Goal: Task Accomplishment & Management: Manage account settings

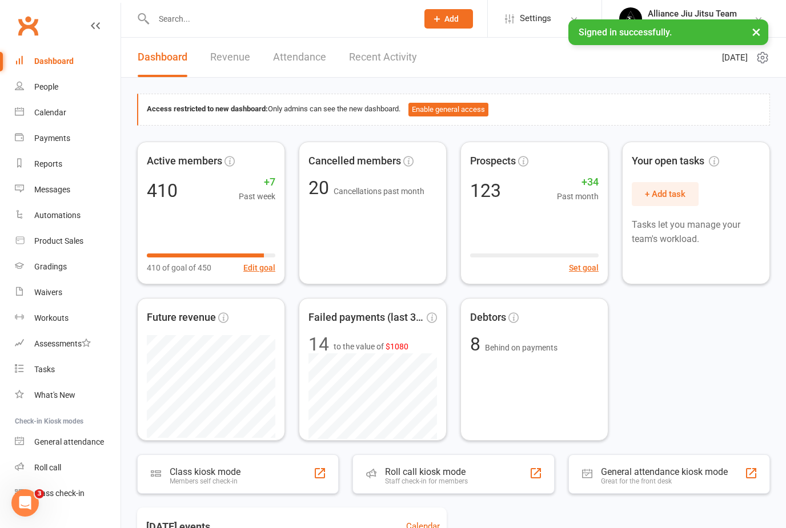
click at [211, 21] on input "text" at bounding box center [279, 19] width 259 height 16
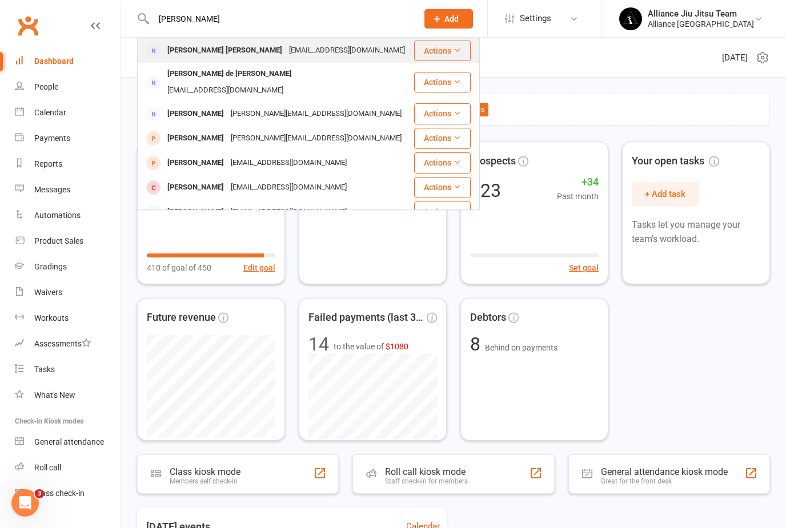
type input "[PERSON_NAME]"
click at [198, 46] on div "[PERSON_NAME] [PERSON_NAME]" at bounding box center [225, 50] width 122 height 17
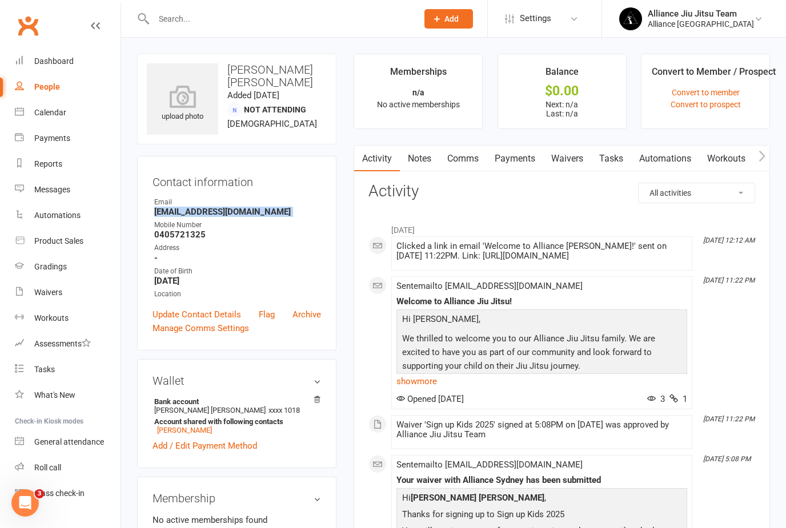
drag, startPoint x: 153, startPoint y: 211, endPoint x: 257, endPoint y: 217, distance: 104.1
click at [257, 217] on ul "Owner Email [EMAIL_ADDRESS][DOMAIN_NAME] Mobile Number [PHONE_NUMBER] Address -…" at bounding box center [236, 248] width 168 height 103
copy render-form-field "[EMAIL_ADDRESS][DOMAIN_NAME]"
click at [516, 158] on link "Payments" at bounding box center [514, 159] width 57 height 26
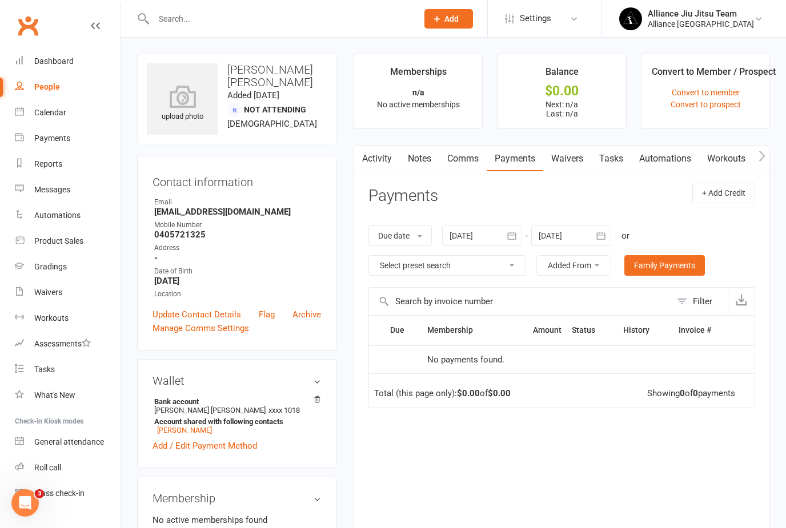
click at [514, 235] on icon "button" at bounding box center [511, 235] width 11 height 11
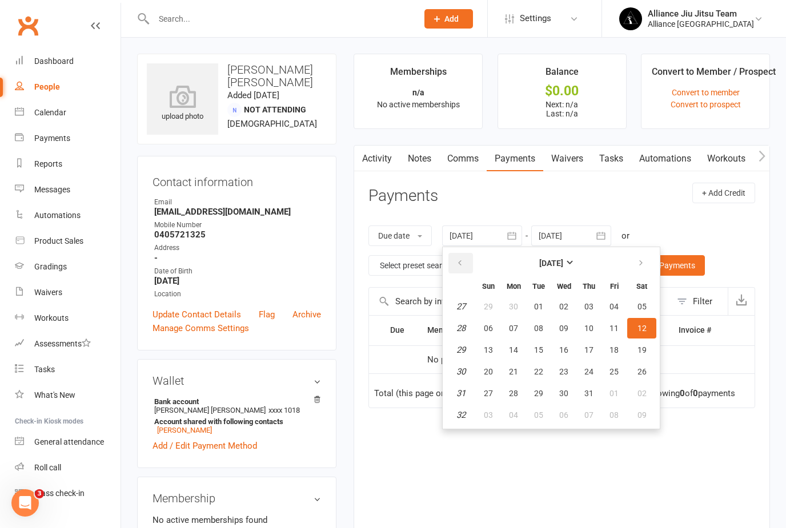
click at [456, 262] on button "button" at bounding box center [460, 263] width 25 height 21
click at [614, 327] on span "07" at bounding box center [613, 328] width 9 height 9
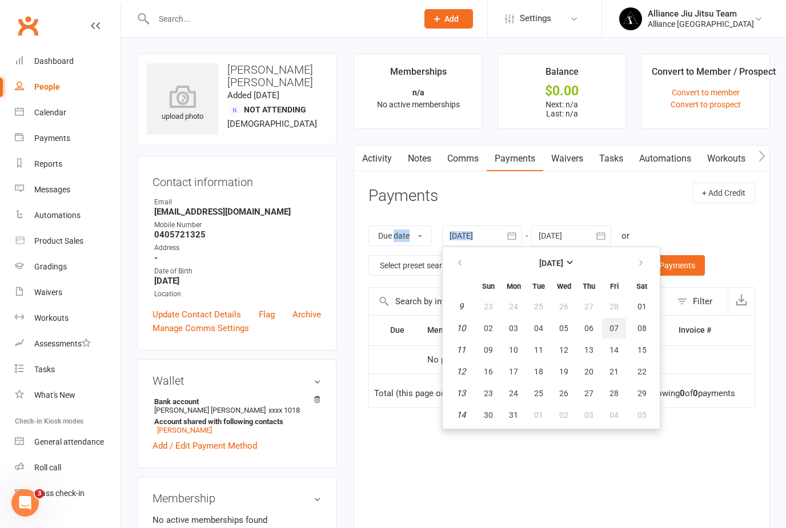
type input "[DATE]"
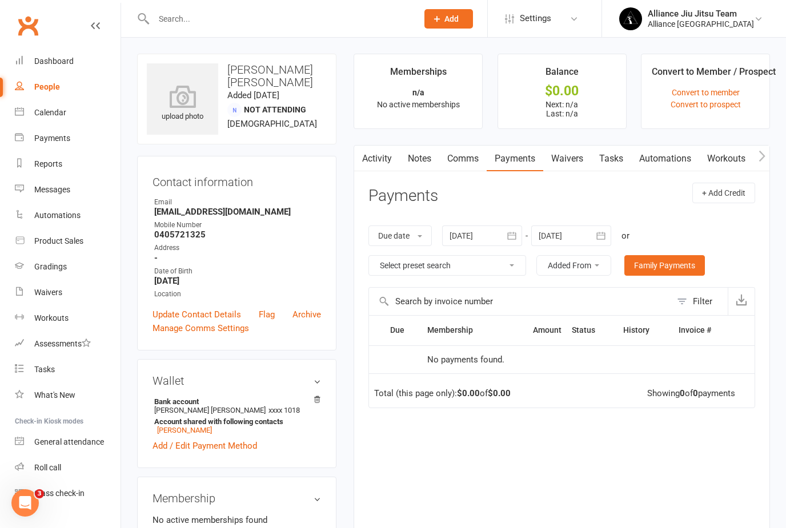
click at [193, 435] on link "[PERSON_NAME]" at bounding box center [184, 430] width 55 height 9
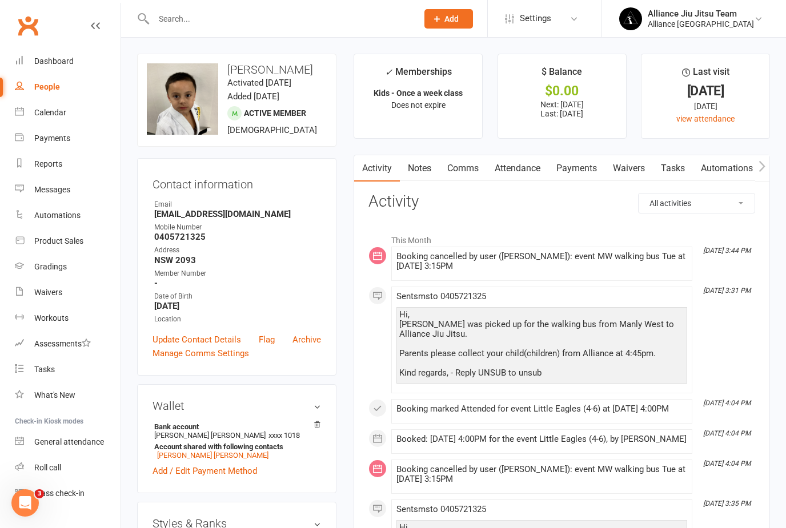
click at [575, 168] on link "Payments" at bounding box center [576, 168] width 57 height 26
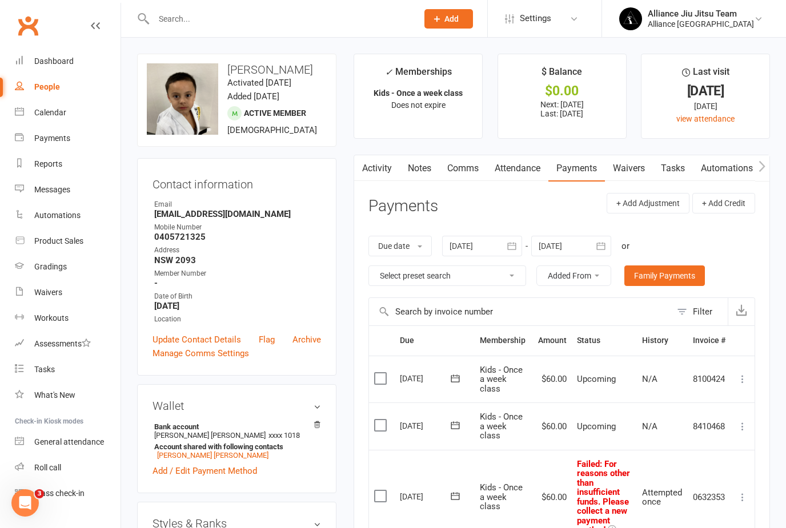
click at [516, 246] on icon "button" at bounding box center [511, 245] width 11 height 11
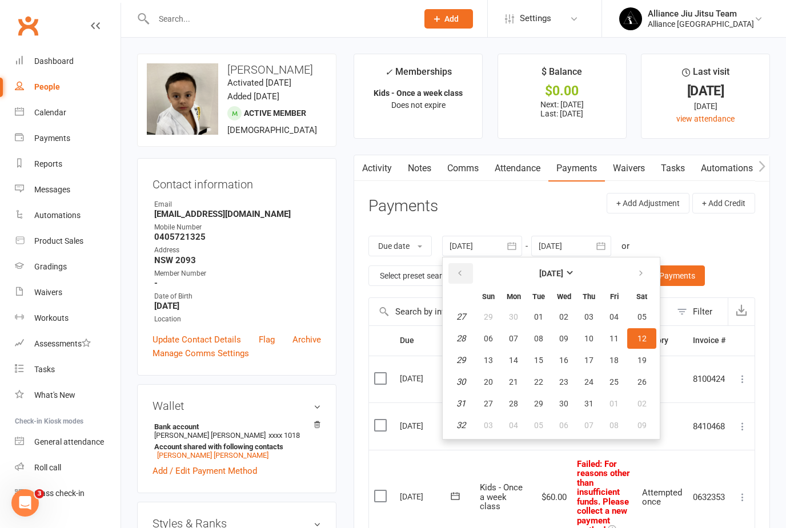
click at [461, 272] on icon "button" at bounding box center [460, 273] width 8 height 9
click at [650, 313] on button "01" at bounding box center [641, 317] width 29 height 21
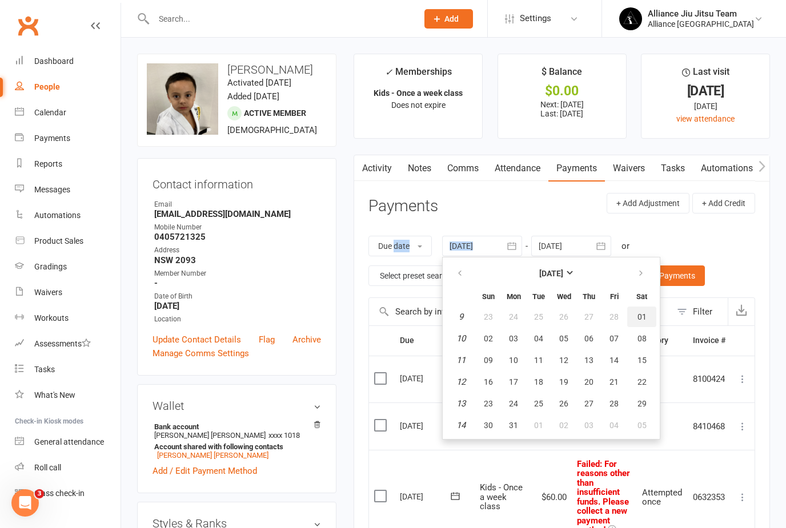
type input "[DATE]"
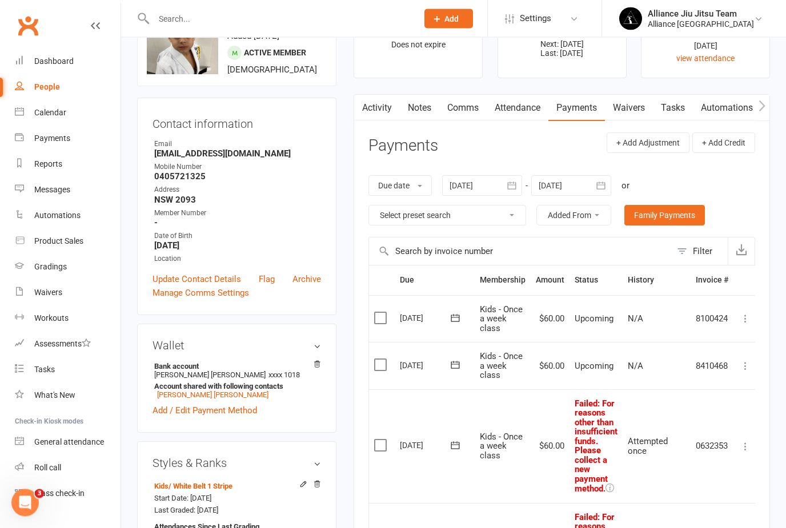
scroll to position [57, 0]
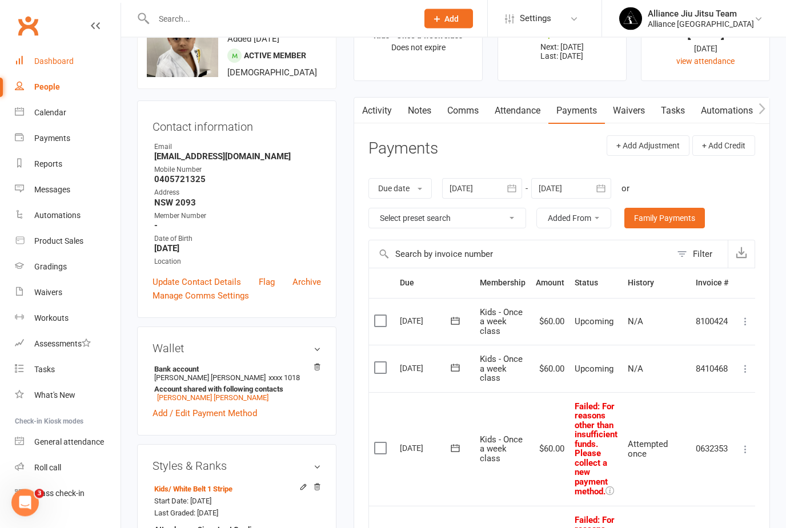
click at [46, 57] on div "Dashboard" at bounding box center [53, 61] width 39 height 9
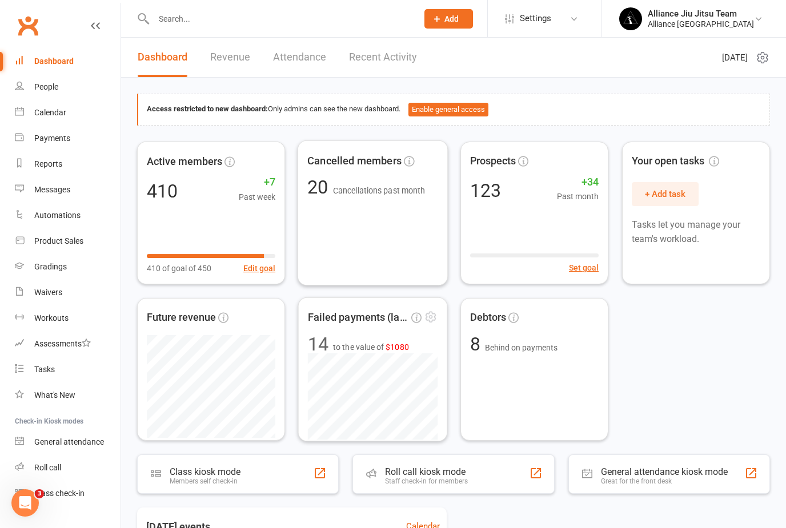
click at [359, 336] on span "14 to the value of $1080" at bounding box center [373, 344] width 130 height 18
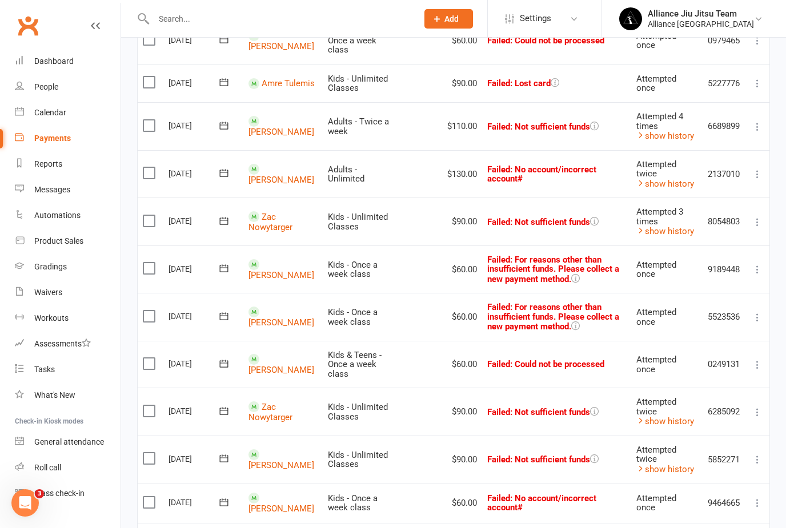
scroll to position [283, 0]
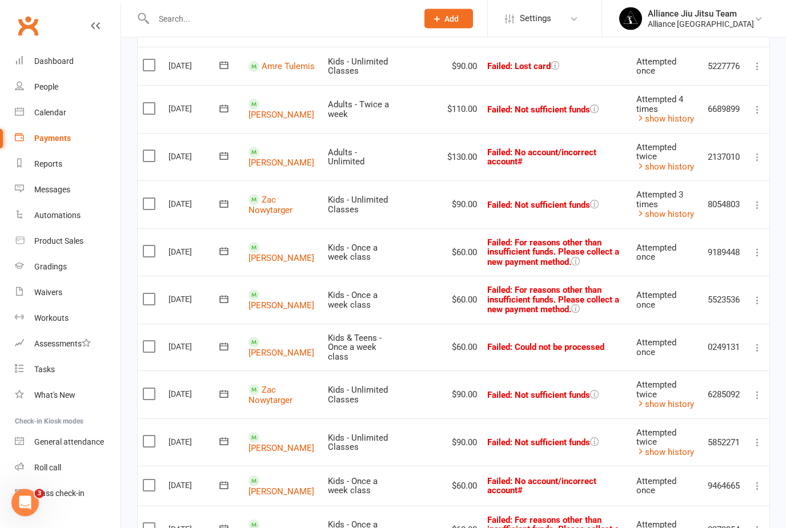
click at [270, 207] on link "Zac Nowytarger" at bounding box center [270, 205] width 44 height 21
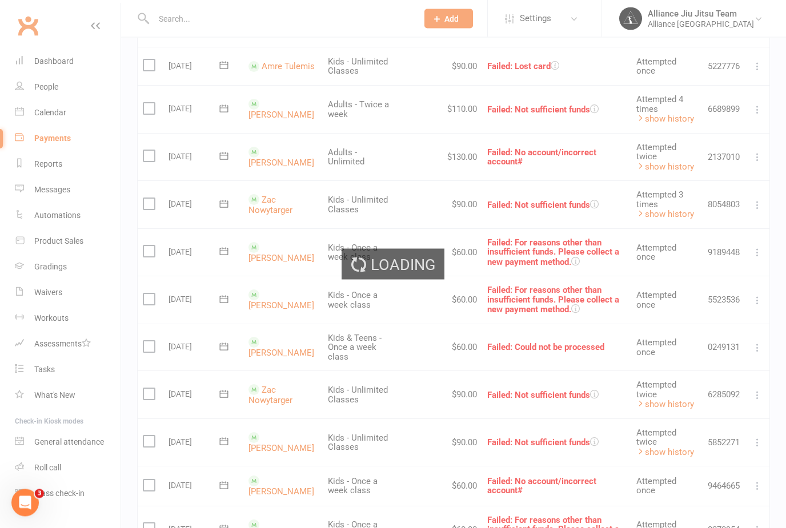
scroll to position [284, 0]
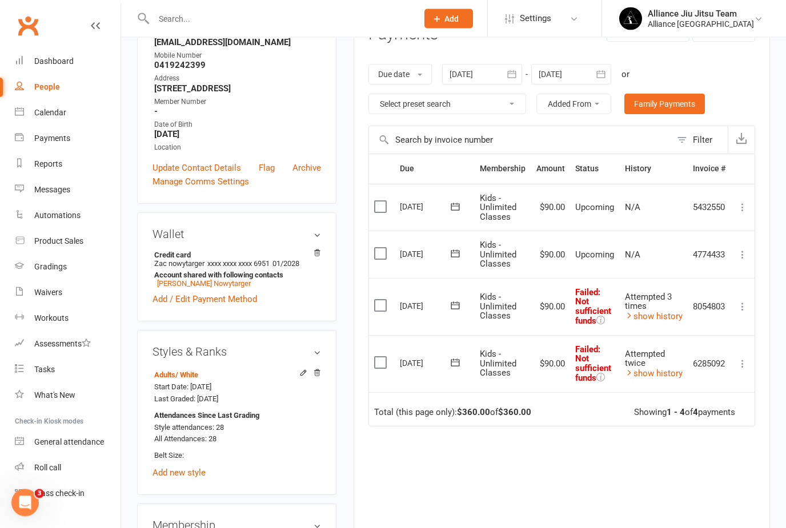
scroll to position [172, 0]
click at [514, 76] on icon "button" at bounding box center [511, 73] width 9 height 7
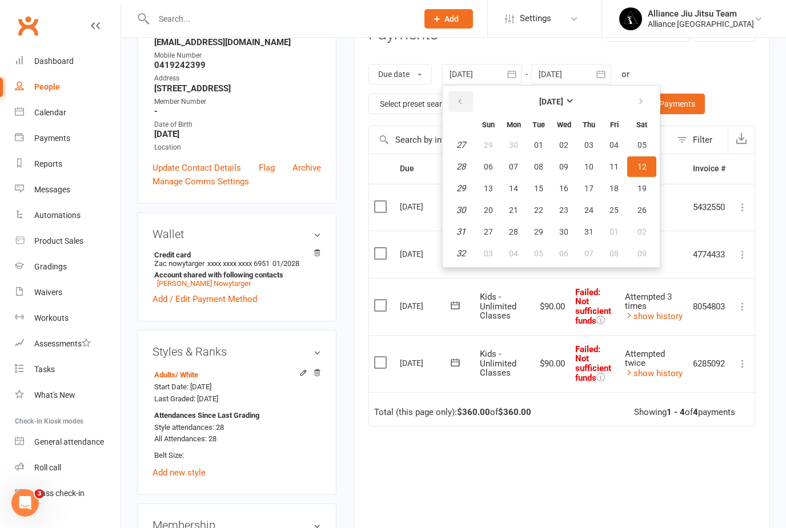
click at [461, 98] on icon "button" at bounding box center [460, 101] width 8 height 9
click at [538, 140] on span "01" at bounding box center [538, 144] width 9 height 9
type input "[DATE]"
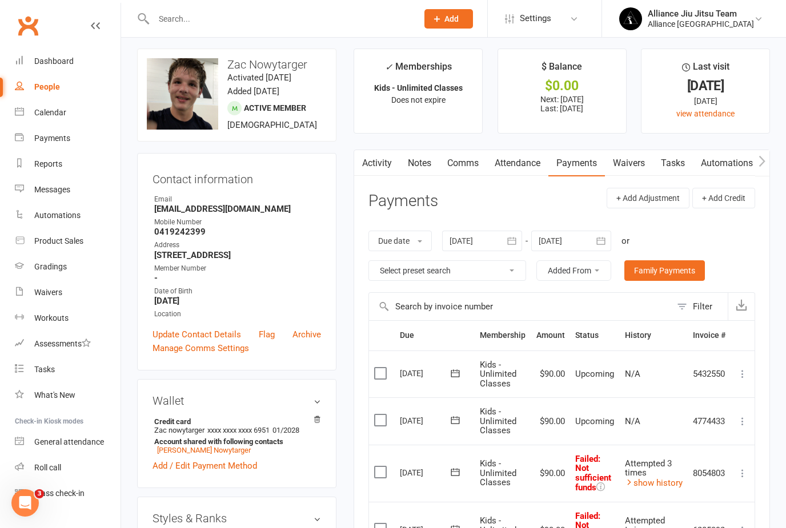
scroll to position [31, 0]
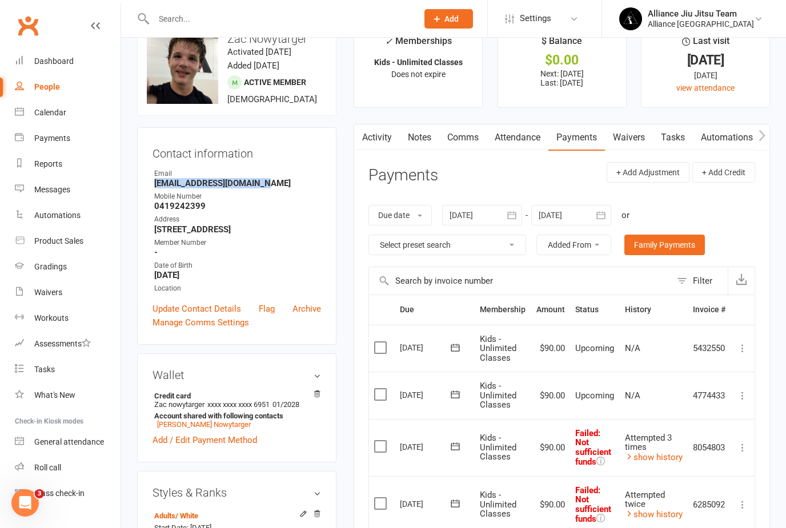
drag, startPoint x: 272, startPoint y: 196, endPoint x: 154, endPoint y: 192, distance: 118.9
click at [154, 188] on li "Email [EMAIL_ADDRESS][DOMAIN_NAME]" at bounding box center [236, 178] width 168 height 20
copy strong "[EMAIL_ADDRESS][DOMAIN_NAME]"
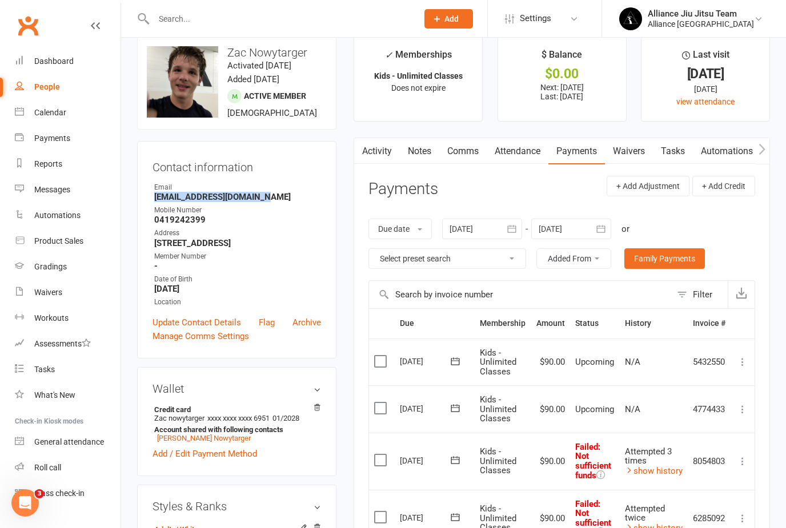
scroll to position [15, 0]
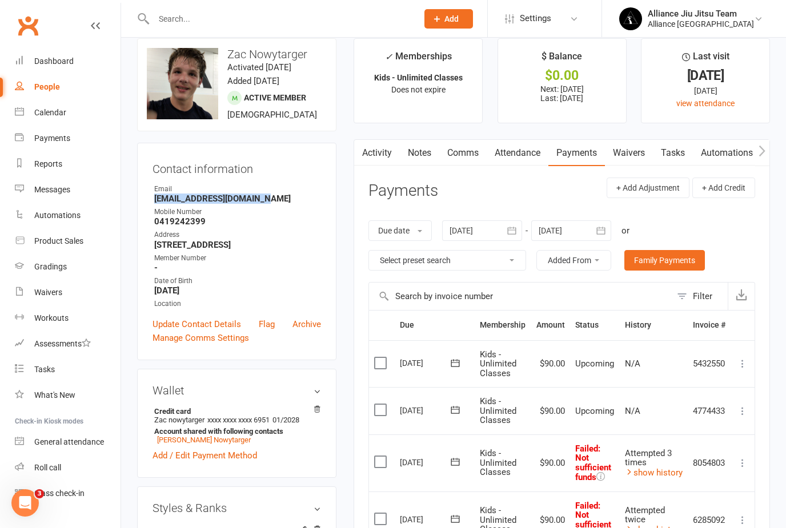
click at [453, 407] on icon at bounding box center [454, 409] width 11 height 11
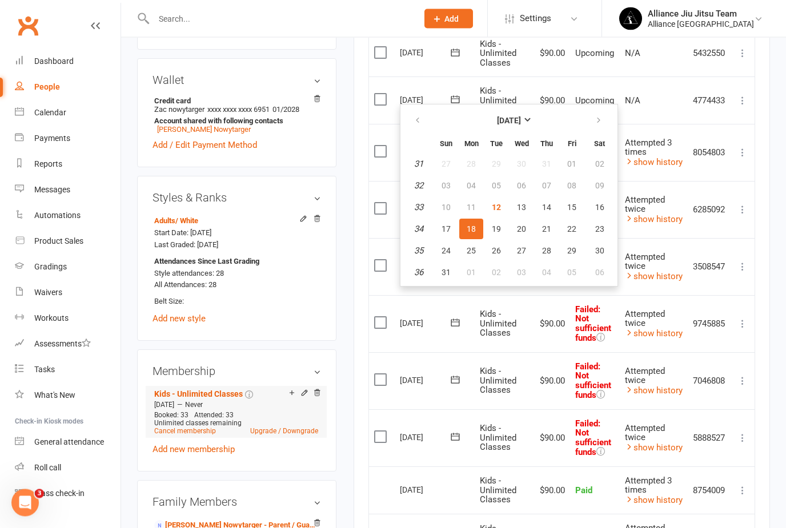
scroll to position [345, 0]
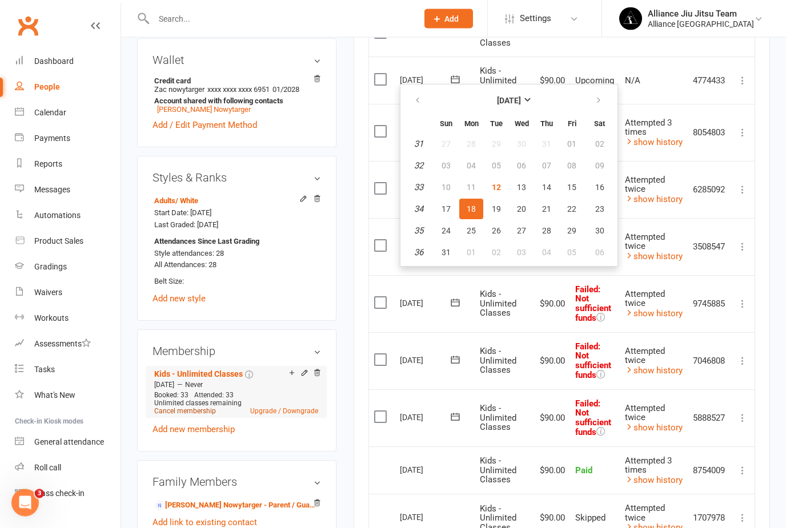
click at [198, 416] on link "Cancel membership" at bounding box center [185, 412] width 62 height 8
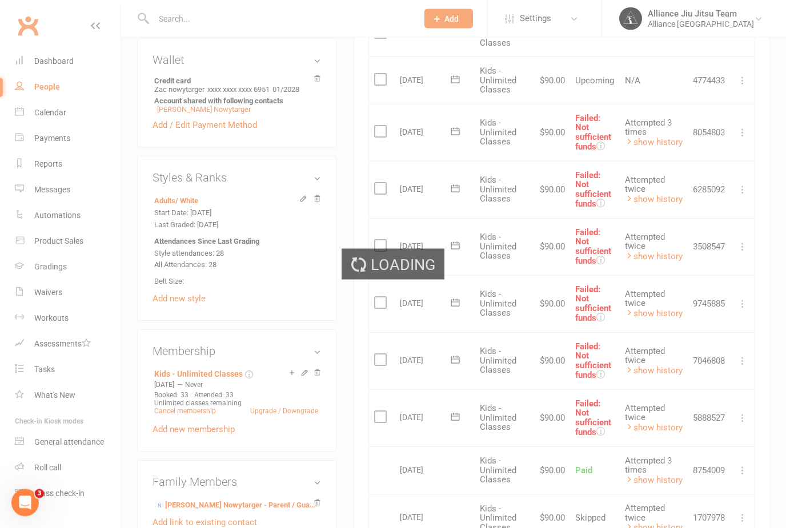
scroll to position [346, 0]
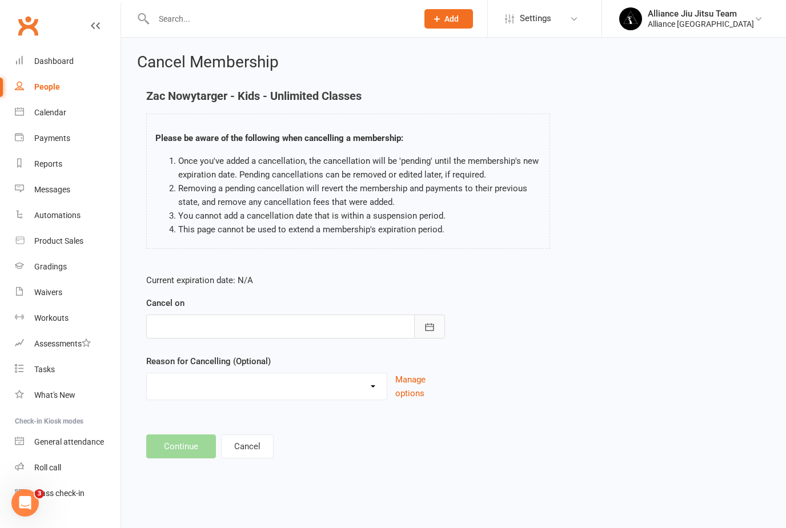
click at [440, 327] on button "button" at bounding box center [429, 327] width 31 height 24
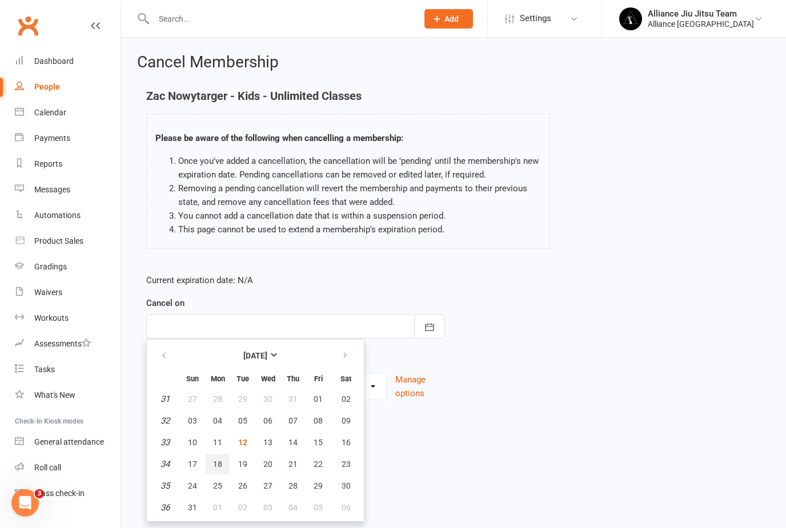
click at [220, 465] on span "18" at bounding box center [217, 464] width 9 height 9
type input "[DATE]"
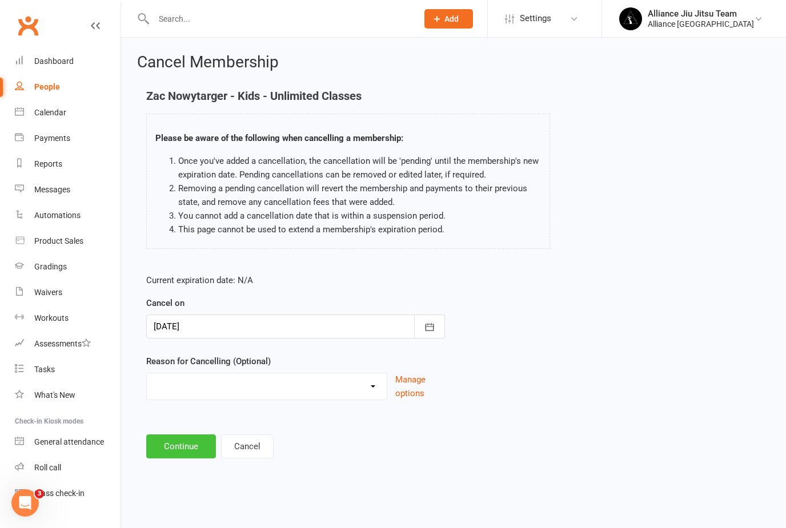
click at [196, 454] on button "Continue" at bounding box center [181, 447] width 70 height 24
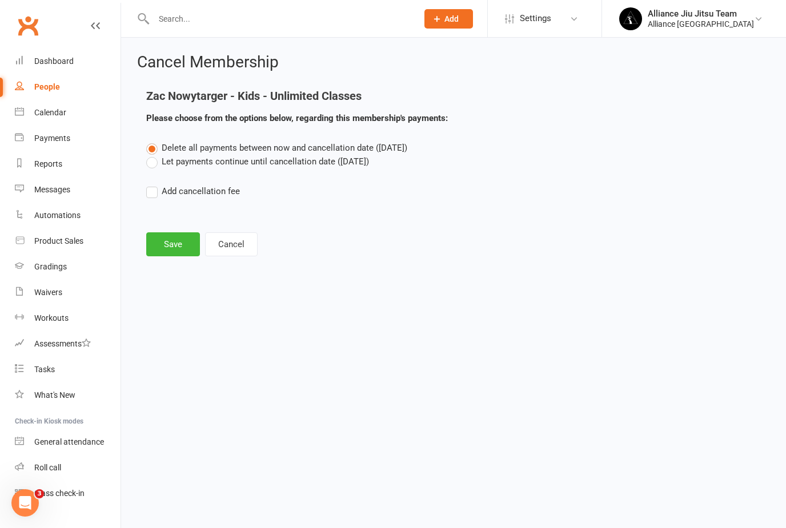
click at [178, 246] on button "Save" at bounding box center [173, 244] width 54 height 24
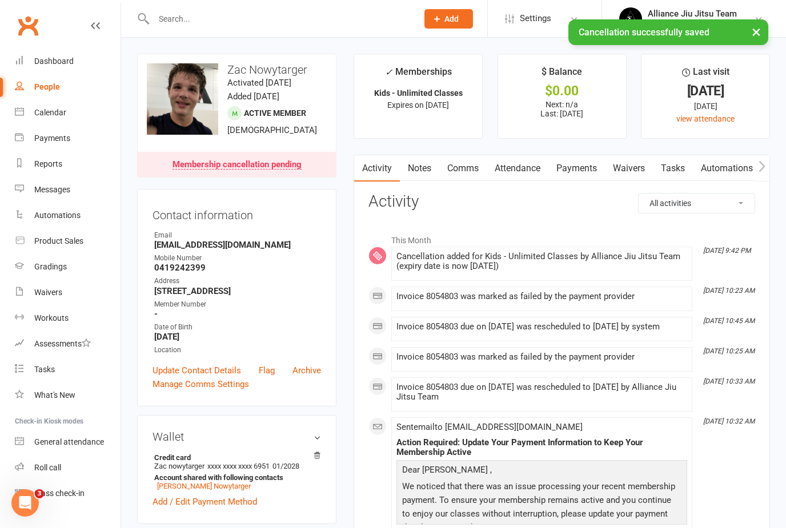
click at [183, 24] on input "text" at bounding box center [279, 19] width 259 height 16
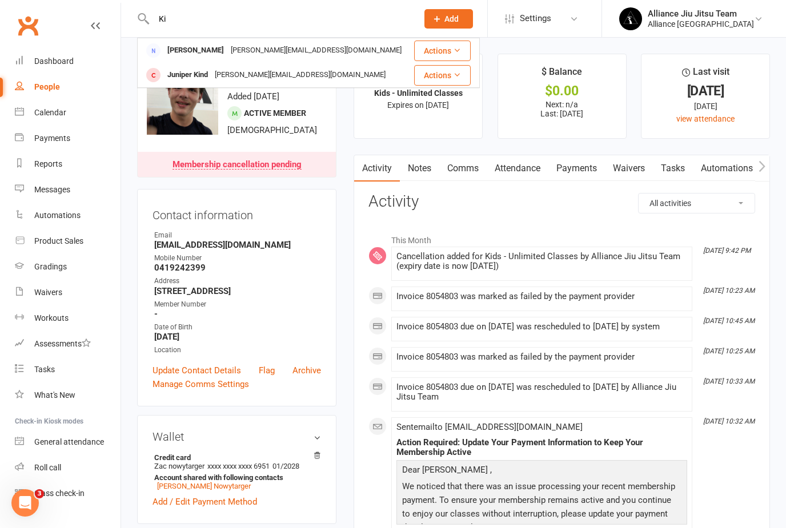
type input "K"
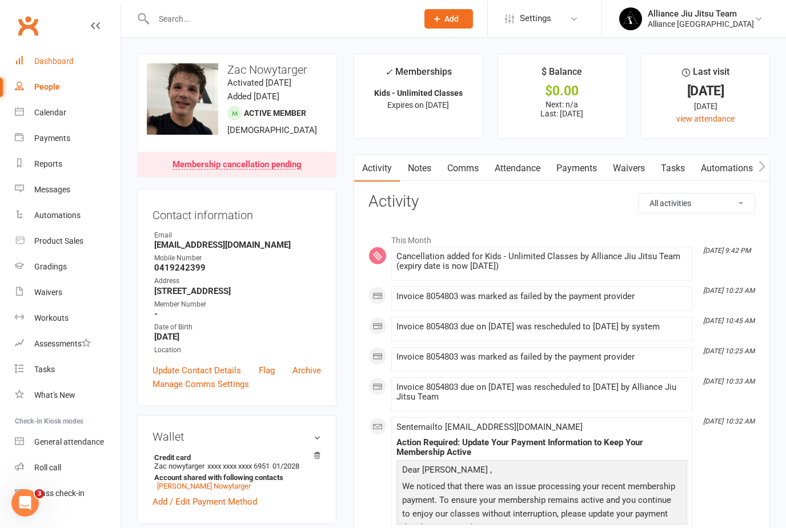
click at [68, 56] on link "Dashboard" at bounding box center [68, 62] width 106 height 26
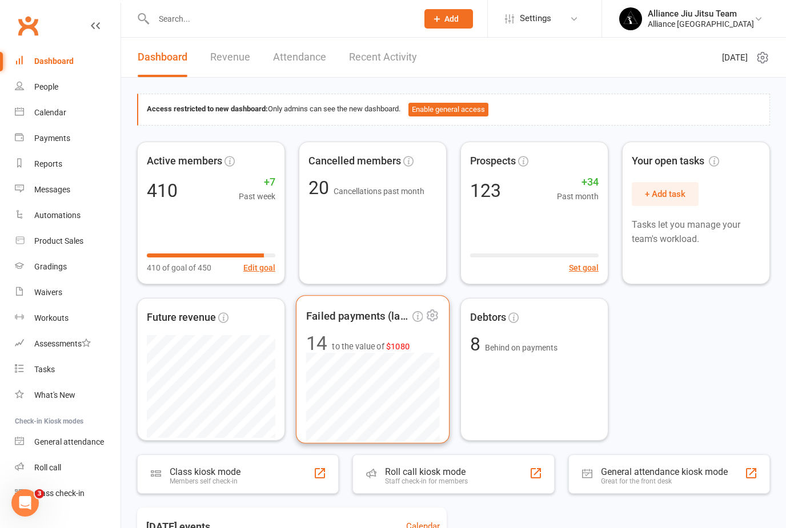
click at [363, 340] on span "to the value of $1080" at bounding box center [371, 345] width 78 height 13
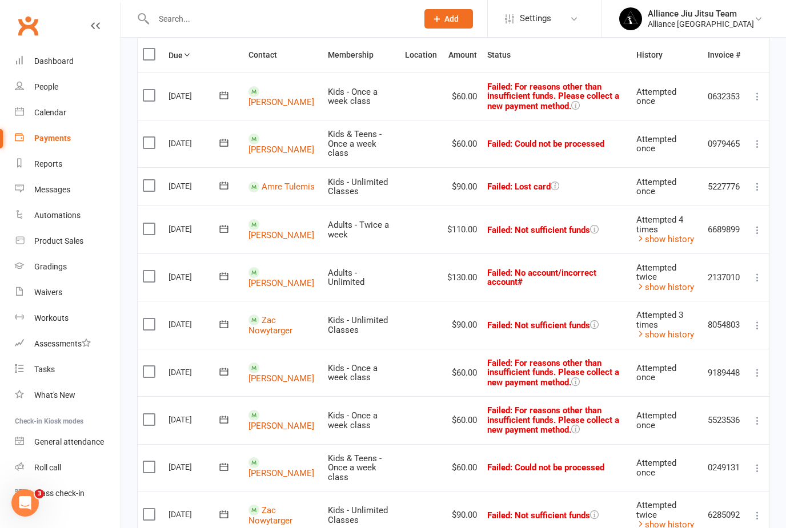
scroll to position [182, 0]
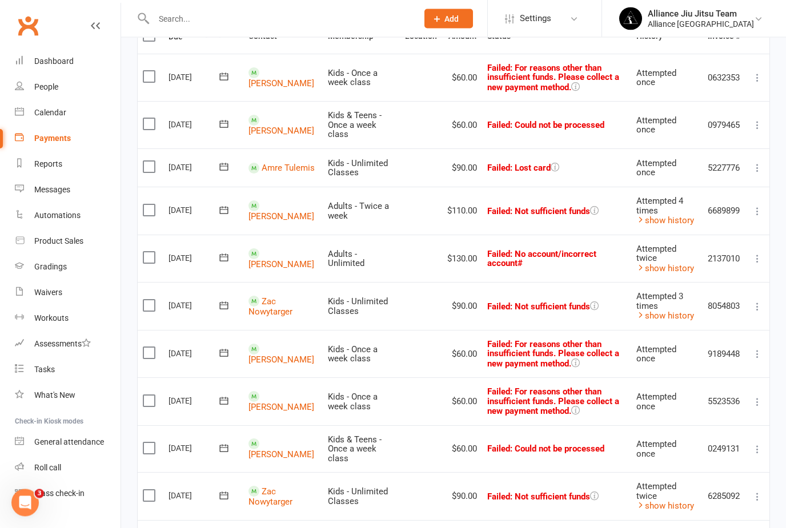
click at [272, 89] on link "[PERSON_NAME]" at bounding box center [281, 84] width 66 height 10
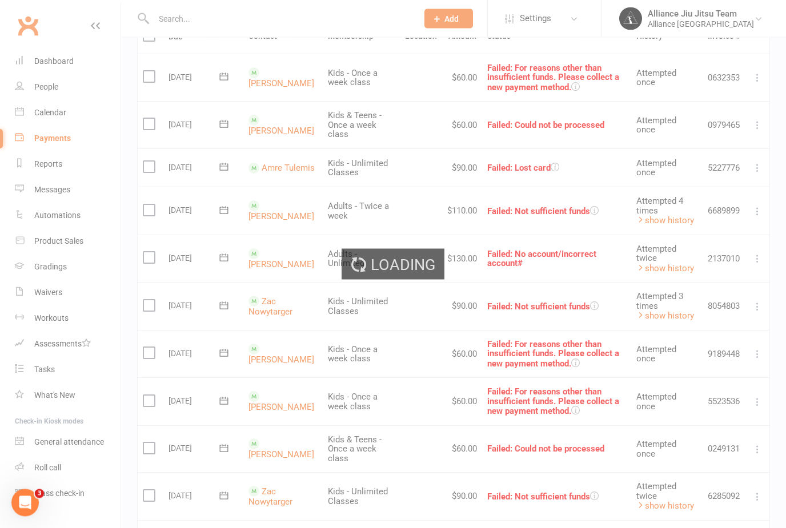
scroll to position [182, 0]
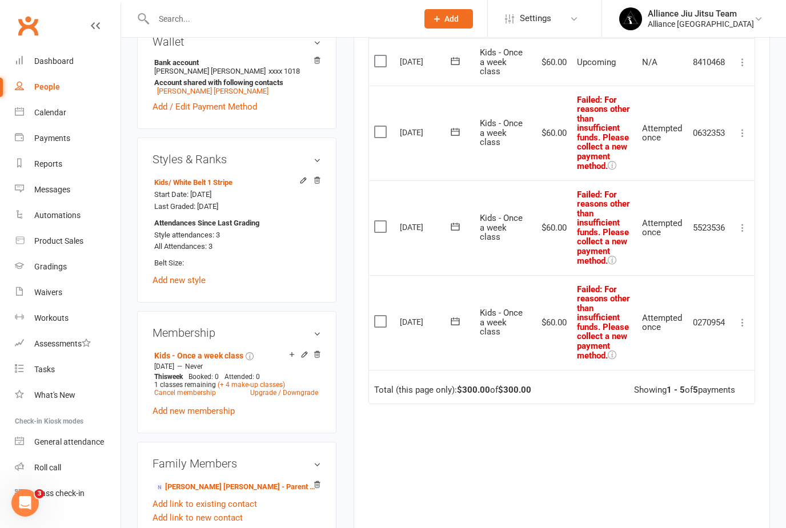
scroll to position [385, 0]
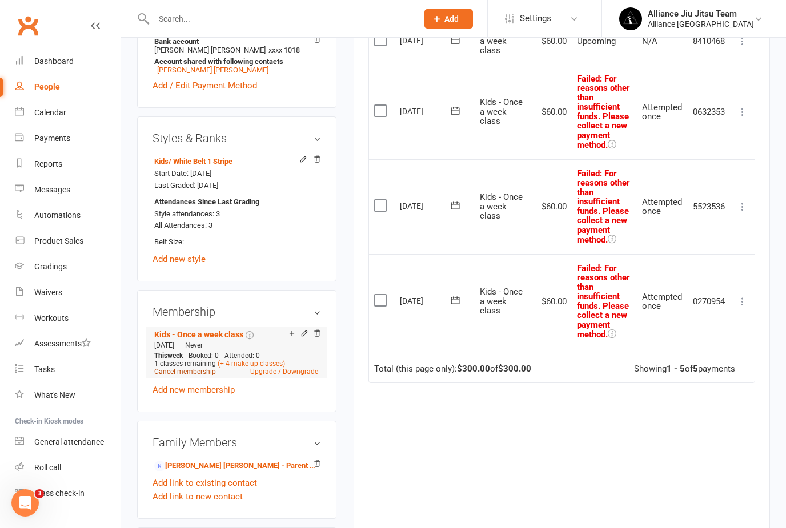
click at [189, 376] on link "Cancel membership" at bounding box center [185, 372] width 62 height 8
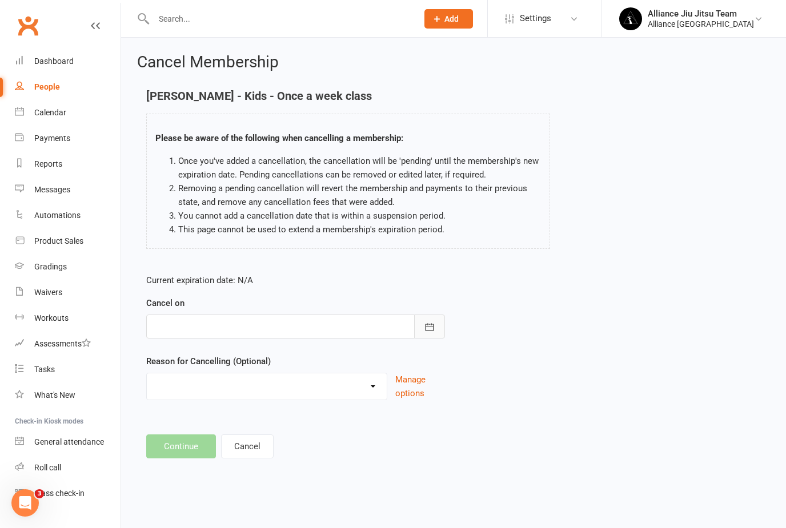
click at [437, 327] on button "button" at bounding box center [429, 327] width 31 height 24
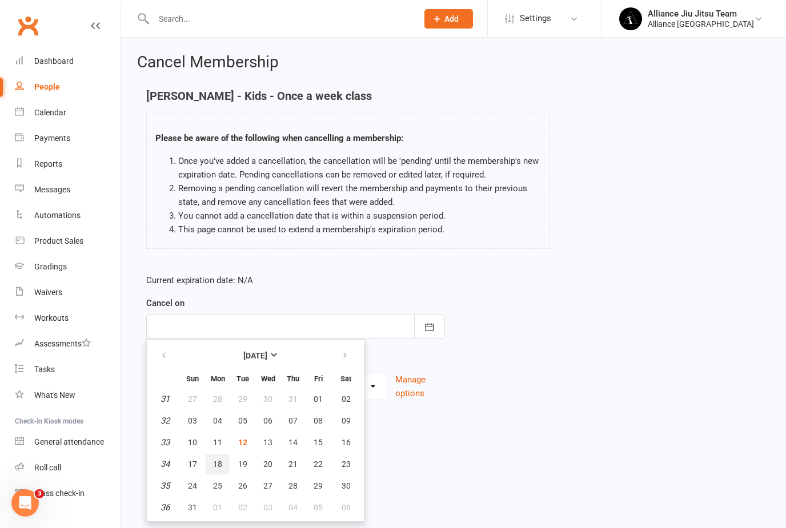
click at [210, 462] on button "18" at bounding box center [218, 464] width 24 height 21
type input "[DATE]"
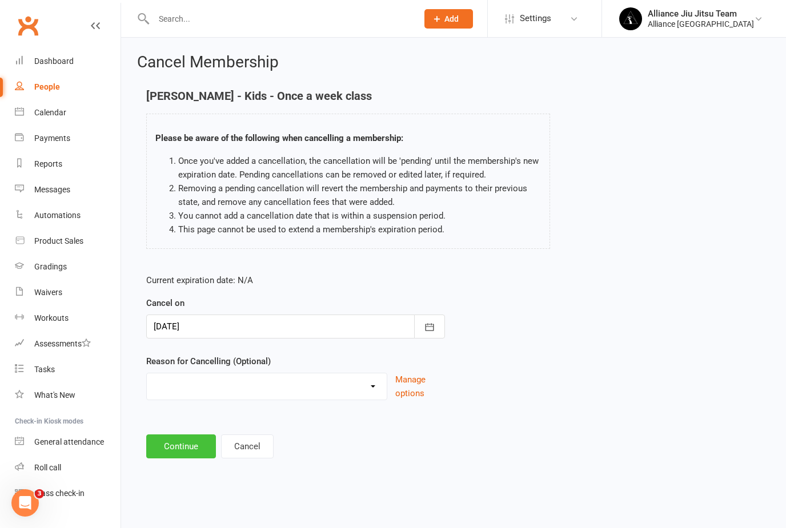
click at [183, 448] on button "Continue" at bounding box center [181, 447] width 70 height 24
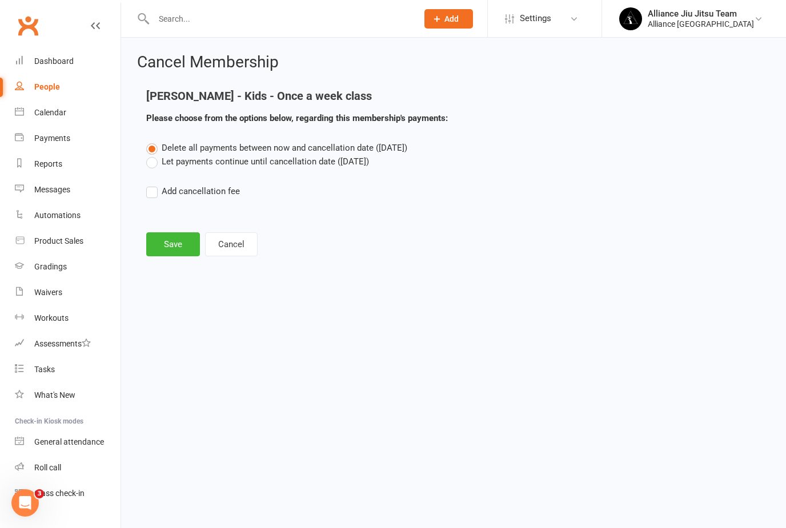
click at [178, 244] on button "Save" at bounding box center [173, 244] width 54 height 24
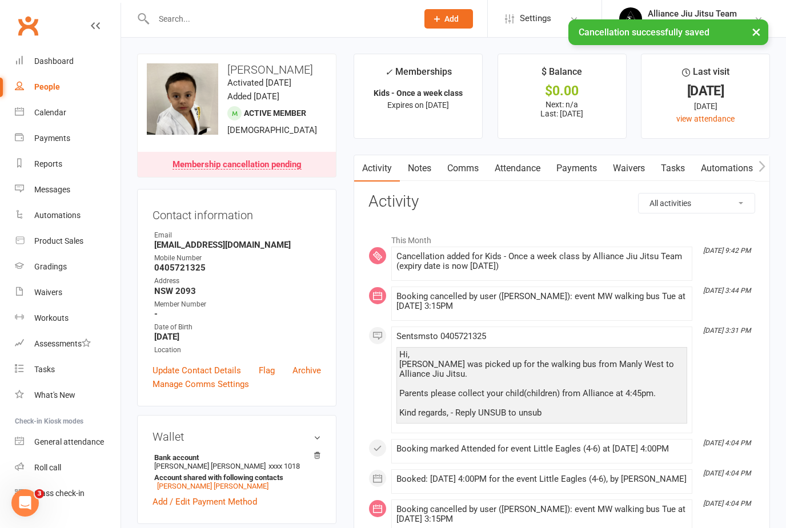
click at [585, 170] on link "Payments" at bounding box center [576, 168] width 57 height 26
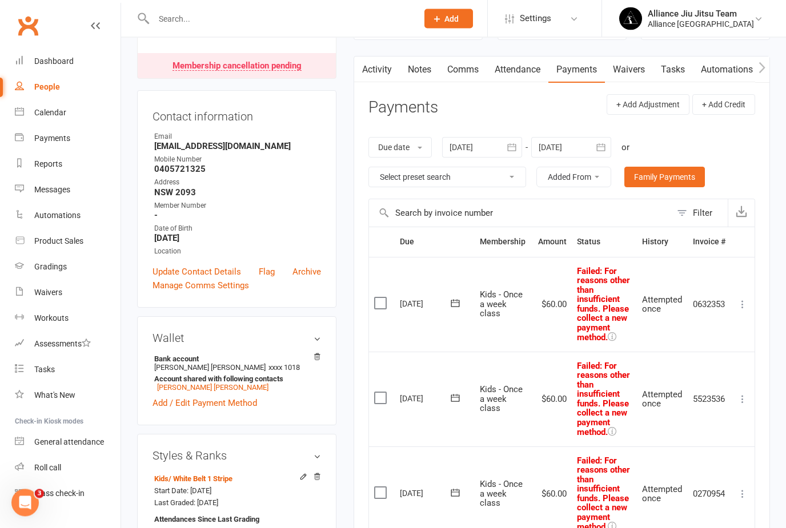
scroll to position [119, 0]
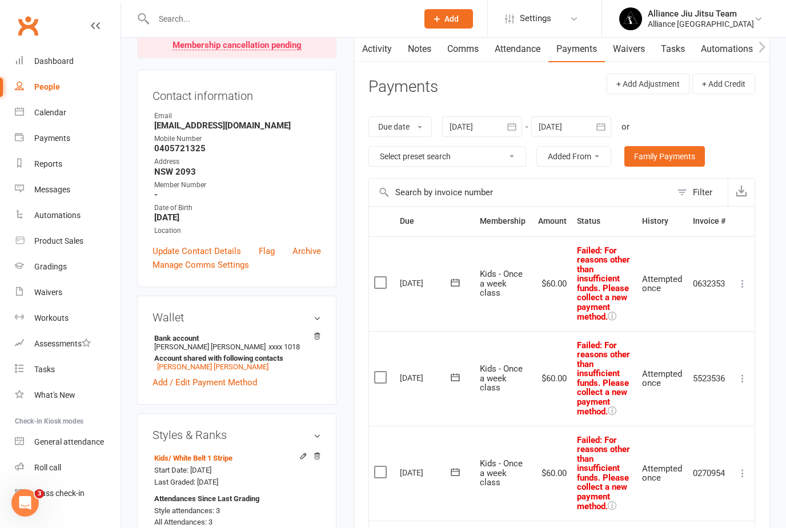
click at [378, 278] on label at bounding box center [381, 282] width 15 height 11
click at [378, 277] on input "checkbox" at bounding box center [377, 277] width 7 height 0
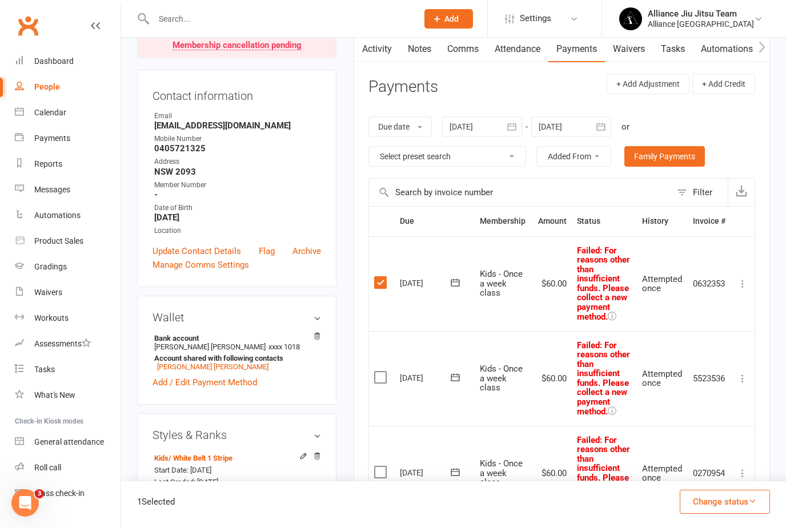
click at [379, 372] on label at bounding box center [381, 377] width 15 height 11
click at [379, 372] on input "checkbox" at bounding box center [377, 372] width 7 height 0
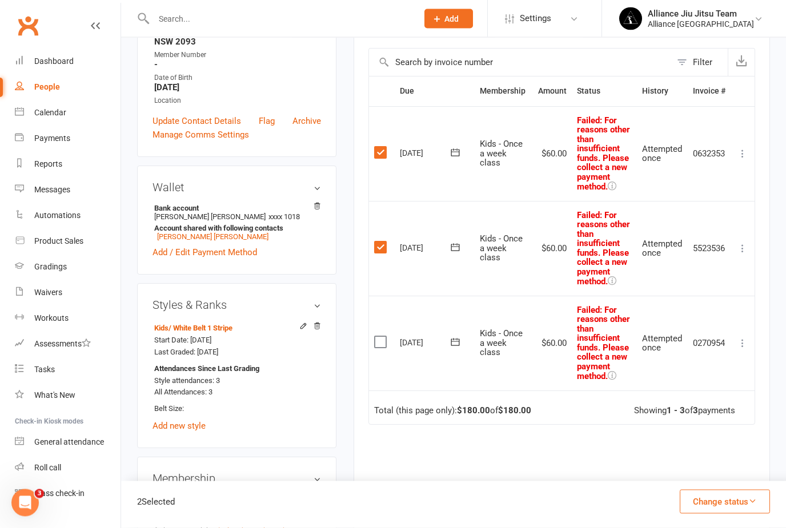
click at [381, 337] on label at bounding box center [381, 342] width 15 height 11
click at [381, 337] on input "checkbox" at bounding box center [377, 337] width 7 height 0
click at [381, 154] on label at bounding box center [381, 153] width 15 height 11
click at [381, 148] on input "checkbox" at bounding box center [377, 148] width 7 height 0
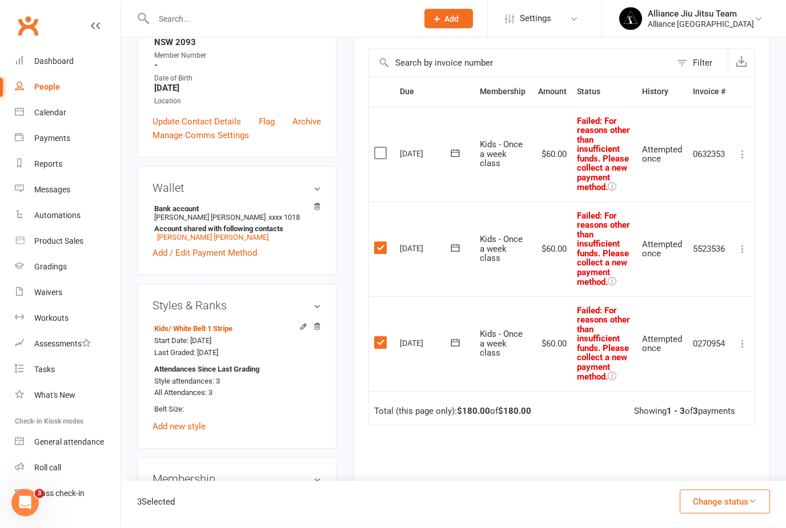
scroll to position [249, 0]
click at [380, 252] on td "Select this" at bounding box center [382, 249] width 26 height 95
click at [381, 244] on label at bounding box center [381, 247] width 15 height 11
click at [381, 242] on input "checkbox" at bounding box center [377, 242] width 7 height 0
click at [381, 337] on label at bounding box center [381, 342] width 15 height 11
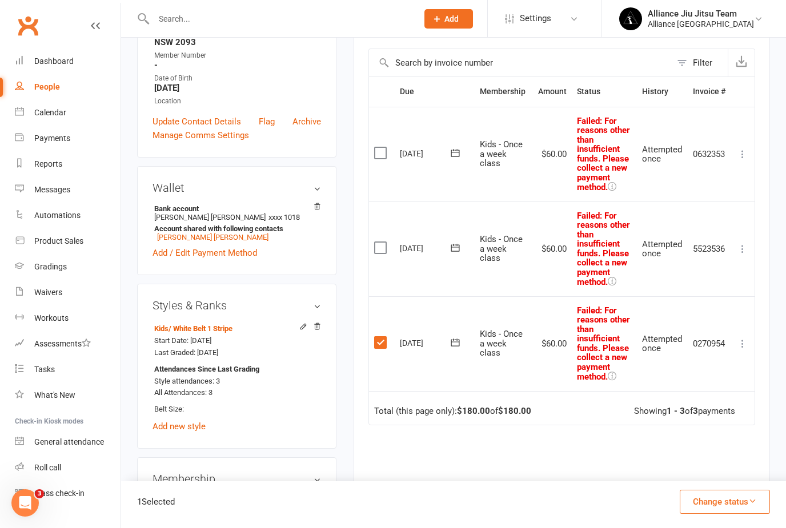
click at [381, 337] on input "checkbox" at bounding box center [377, 337] width 7 height 0
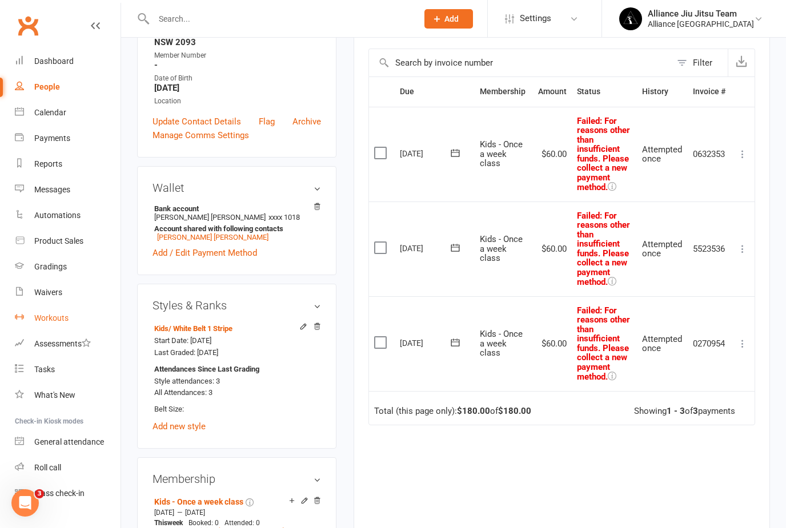
drag, startPoint x: 64, startPoint y: 67, endPoint x: 64, endPoint y: 316, distance: 249.0
click at [64, 67] on link "Dashboard" at bounding box center [68, 62] width 106 height 26
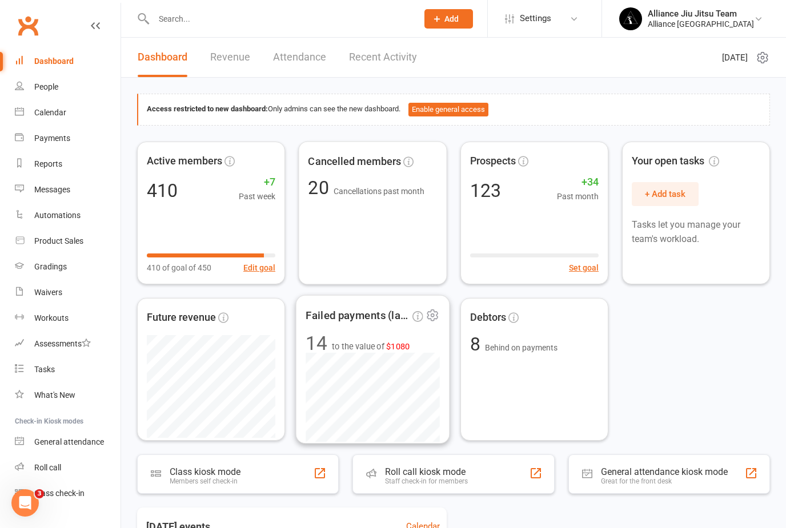
click at [355, 331] on div "Failed payments (last 30d) 14 to the value of $1080" at bounding box center [373, 369] width 154 height 148
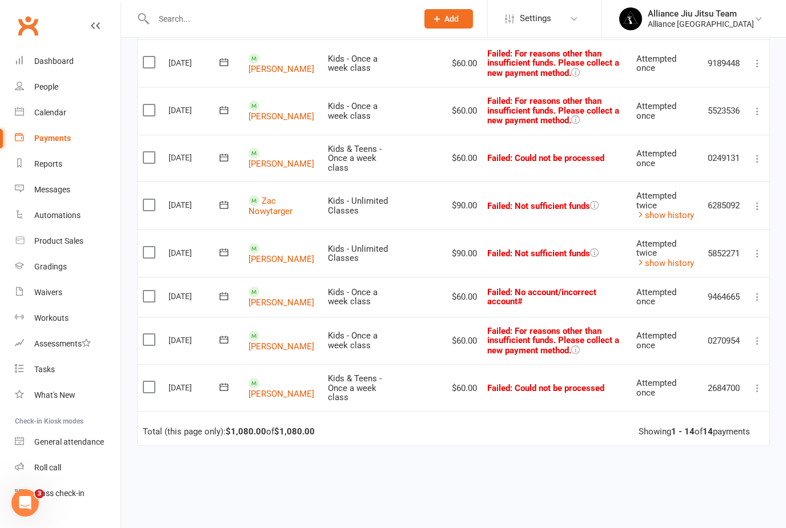
scroll to position [472, 0]
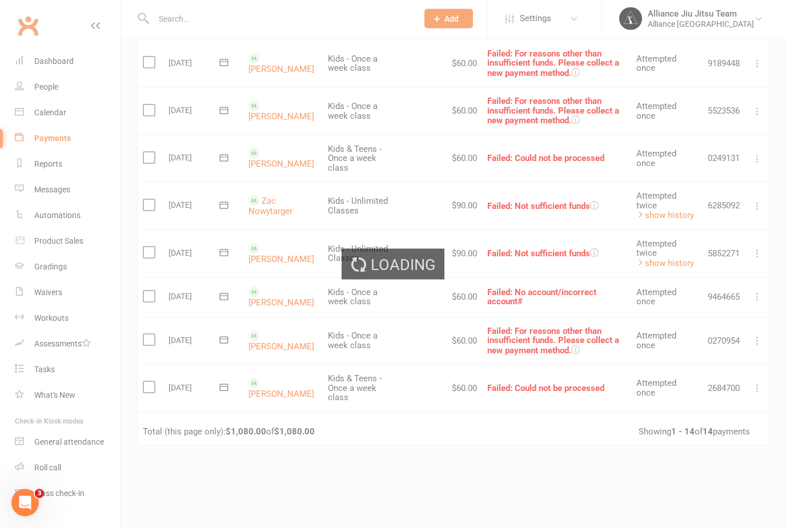
scroll to position [473, 0]
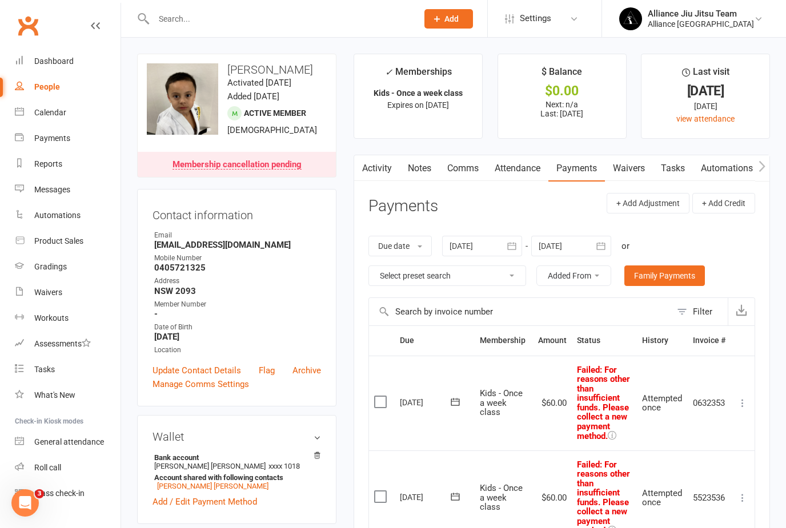
click at [514, 244] on icon "button" at bounding box center [511, 245] width 11 height 11
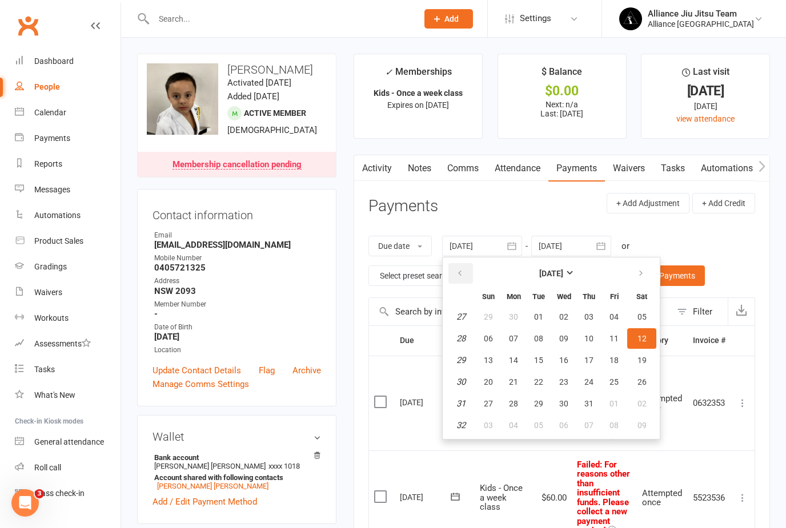
click at [460, 274] on icon "button" at bounding box center [460, 273] width 8 height 9
click at [537, 309] on button "01" at bounding box center [538, 317] width 24 height 21
type input "[DATE]"
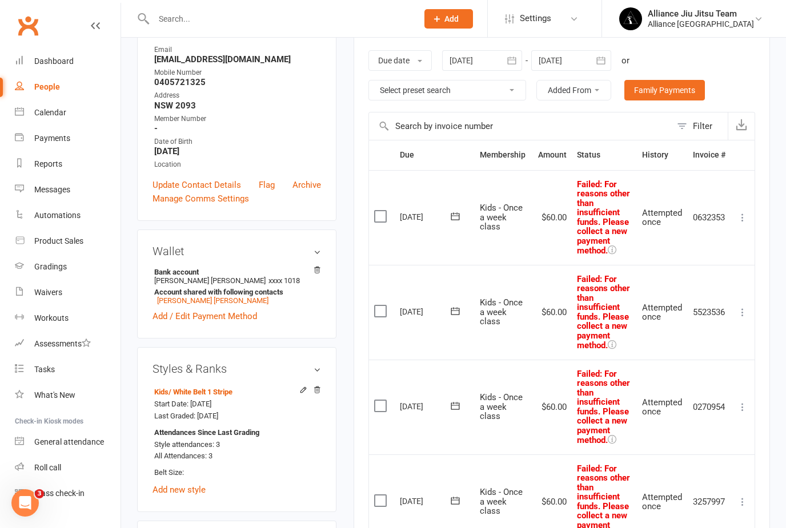
scroll to position [387, 0]
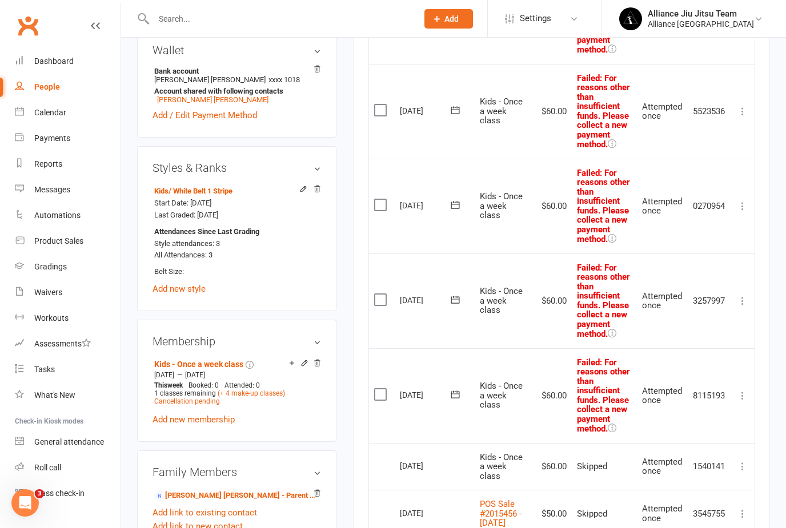
click at [382, 389] on label at bounding box center [381, 394] width 15 height 11
click at [381, 389] on input "checkbox" at bounding box center [377, 389] width 7 height 0
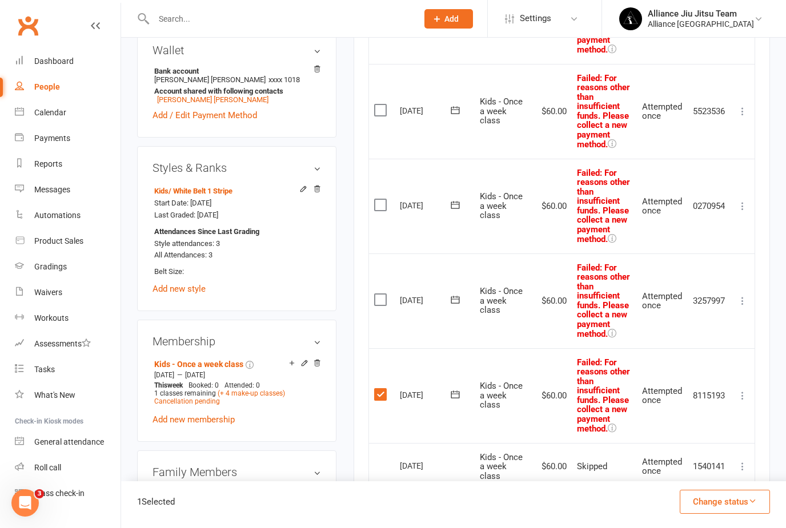
click at [381, 294] on label at bounding box center [381, 299] width 15 height 11
click at [381, 294] on input "checkbox" at bounding box center [377, 294] width 7 height 0
click at [379, 199] on label at bounding box center [381, 204] width 15 height 11
click at [379, 199] on input "checkbox" at bounding box center [377, 199] width 7 height 0
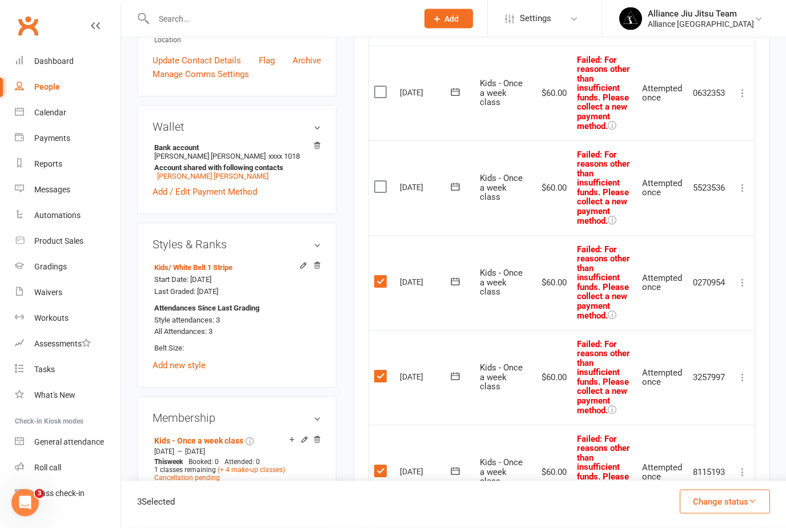
click at [381, 182] on label at bounding box center [381, 187] width 15 height 11
click at [381, 182] on input "checkbox" at bounding box center [377, 182] width 7 height 0
click at [378, 89] on label at bounding box center [381, 91] width 15 height 11
click at [378, 86] on input "checkbox" at bounding box center [377, 86] width 7 height 0
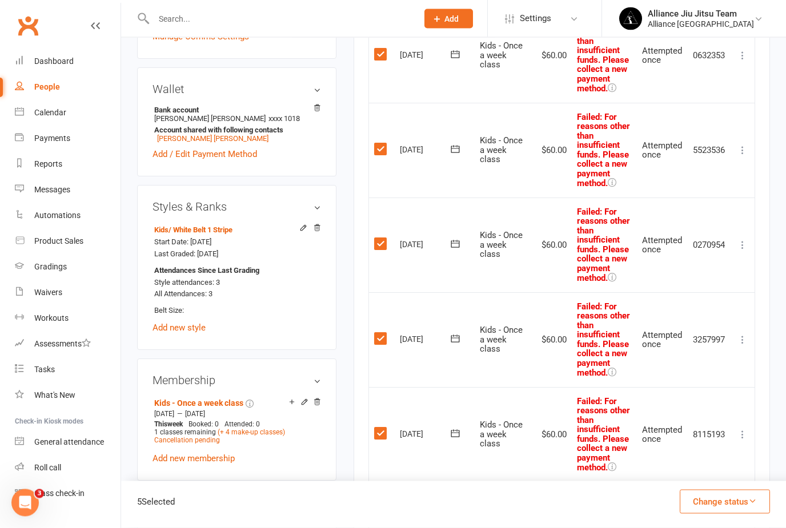
scroll to position [353, 0]
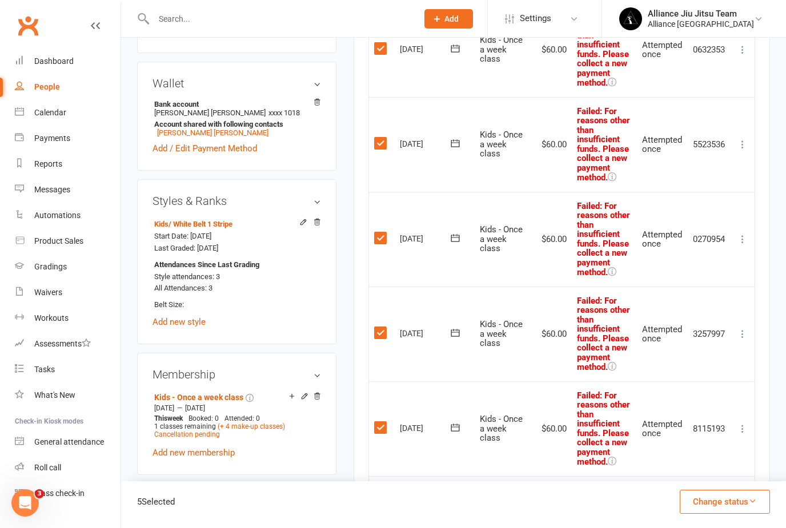
click at [734, 514] on button "Change status" at bounding box center [724, 502] width 90 height 24
click at [383, 422] on label at bounding box center [381, 427] width 15 height 11
click at [381, 422] on input "checkbox" at bounding box center [377, 422] width 7 height 0
click at [385, 327] on label at bounding box center [381, 332] width 15 height 11
click at [381, 327] on input "checkbox" at bounding box center [377, 327] width 7 height 0
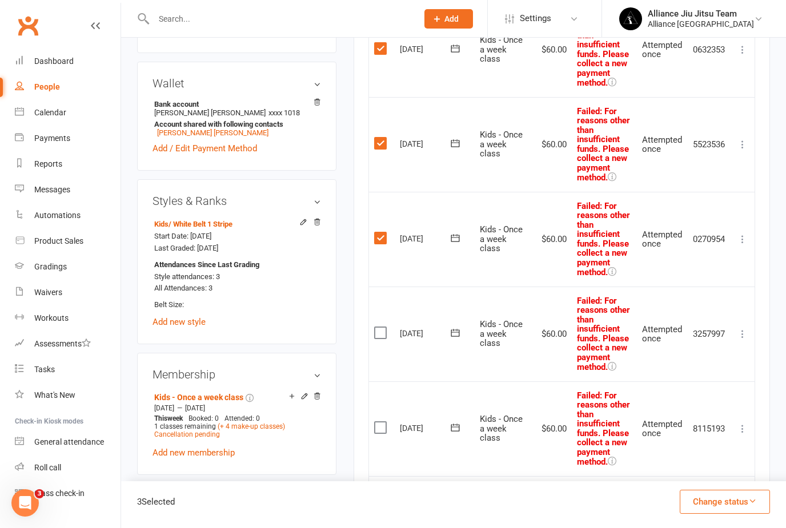
click at [379, 232] on label at bounding box center [381, 237] width 15 height 11
click at [379, 232] on input "checkbox" at bounding box center [377, 232] width 7 height 0
click at [384, 138] on label at bounding box center [381, 143] width 15 height 11
click at [381, 138] on input "checkbox" at bounding box center [377, 138] width 7 height 0
click at [380, 47] on label at bounding box center [381, 48] width 15 height 11
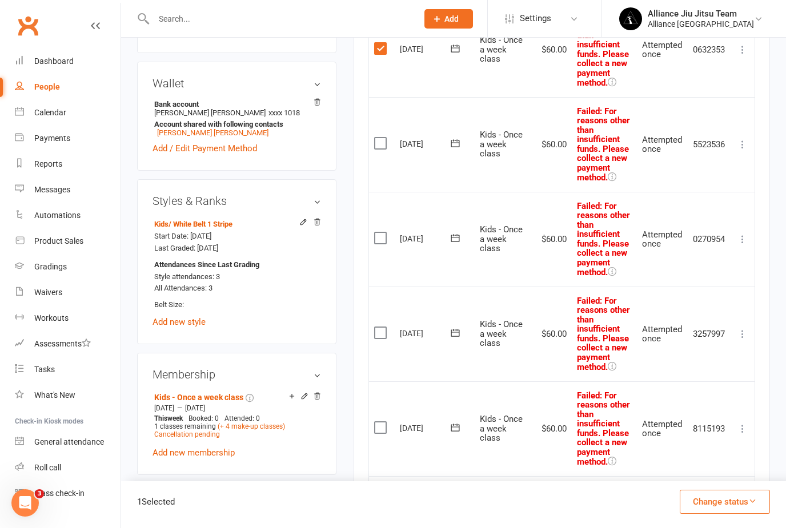
click at [380, 43] on input "checkbox" at bounding box center [377, 43] width 7 height 0
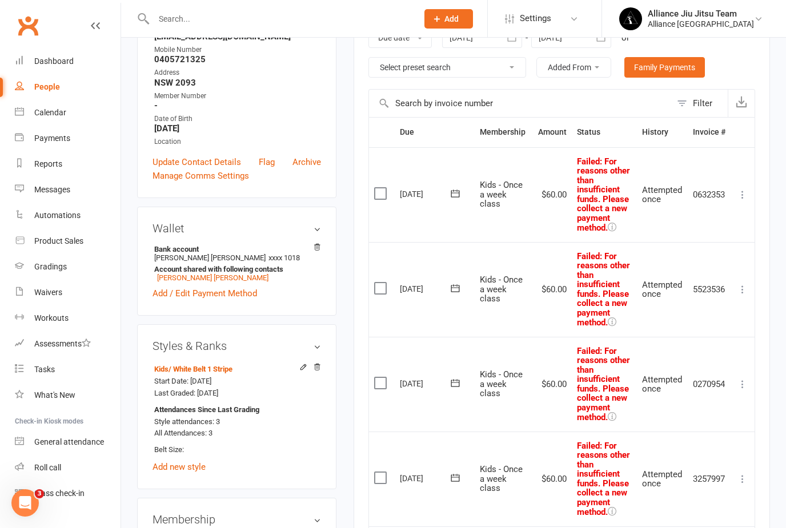
scroll to position [0, 0]
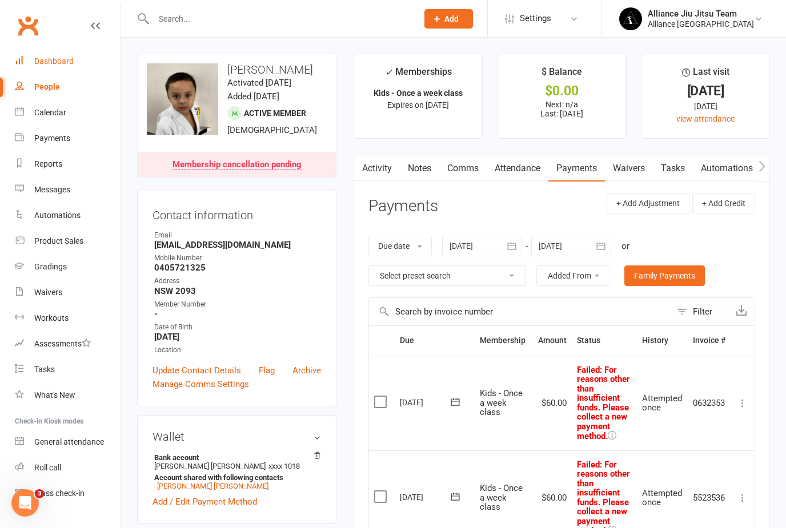
click at [57, 59] on div "Dashboard" at bounding box center [53, 61] width 39 height 9
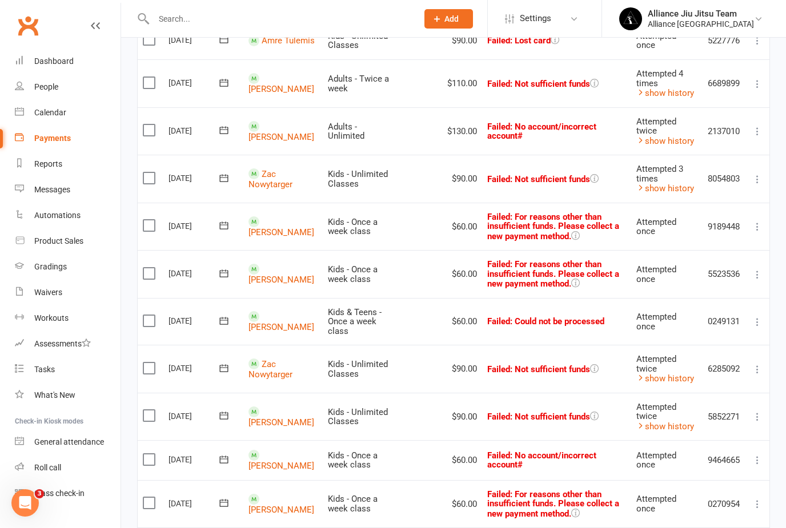
scroll to position [312, 0]
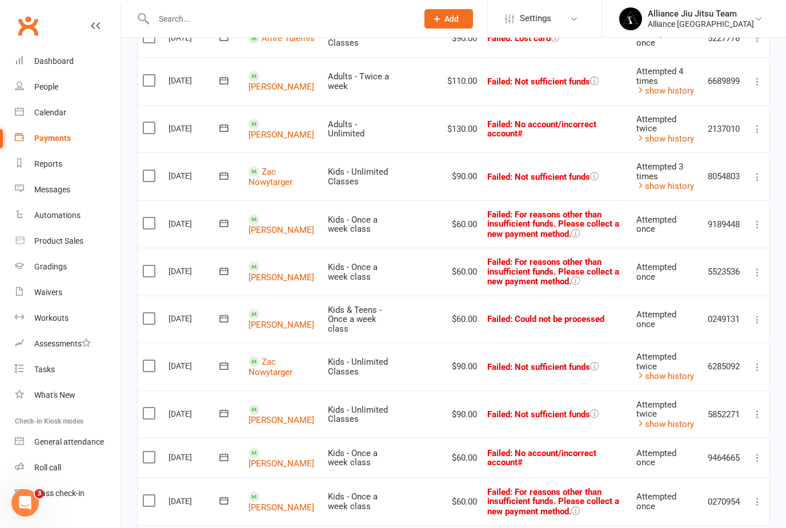
click at [276, 6] on link "[PERSON_NAME]" at bounding box center [281, 1] width 66 height 10
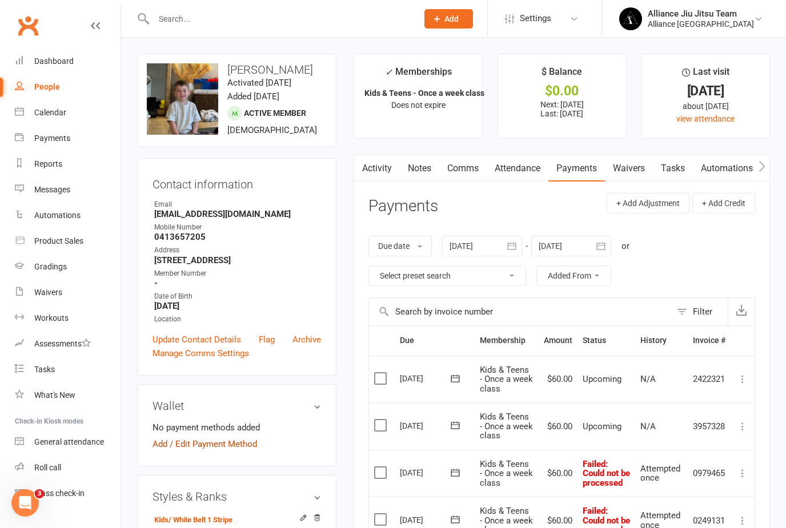
click at [226, 448] on link "Add / Edit Payment Method" at bounding box center [204, 444] width 104 height 14
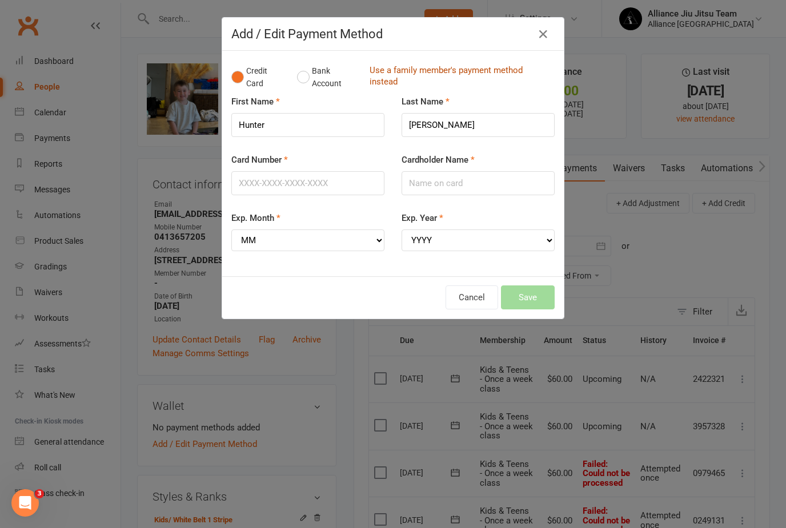
click at [389, 82] on link "Use a family member's payment method instead" at bounding box center [458, 78] width 179 height 26
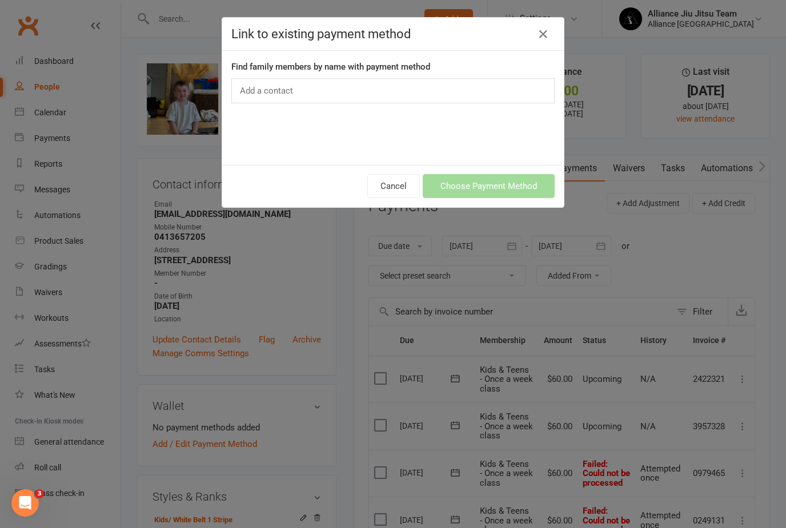
click at [541, 39] on icon "button" at bounding box center [543, 34] width 14 height 14
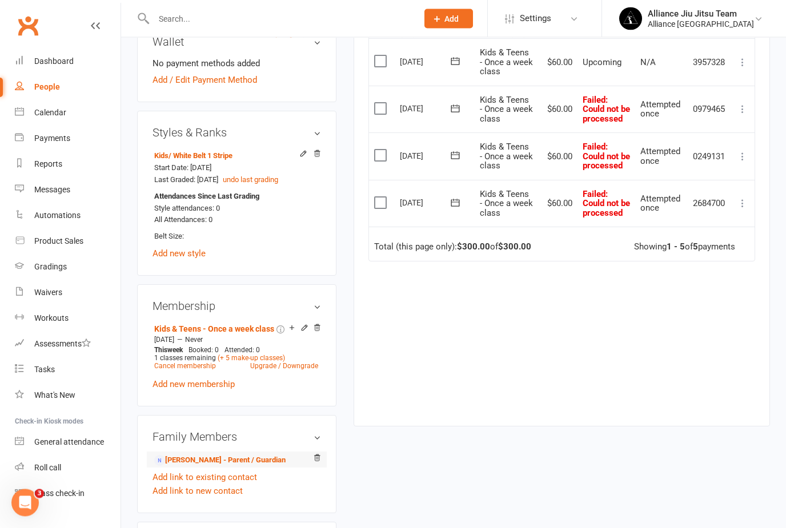
scroll to position [364, 0]
click at [229, 456] on link "[PERSON_NAME] - Parent / Guardian" at bounding box center [219, 461] width 131 height 12
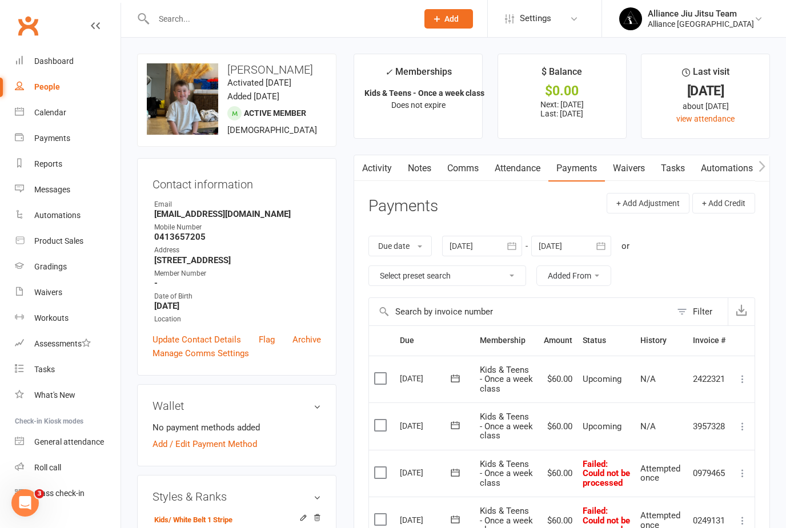
click at [525, 168] on link "Attendance" at bounding box center [517, 168] width 62 height 26
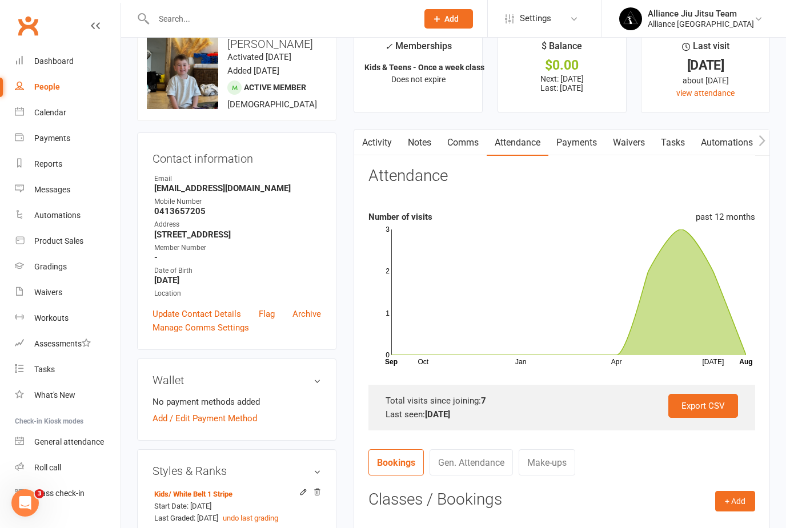
scroll to position [21, 0]
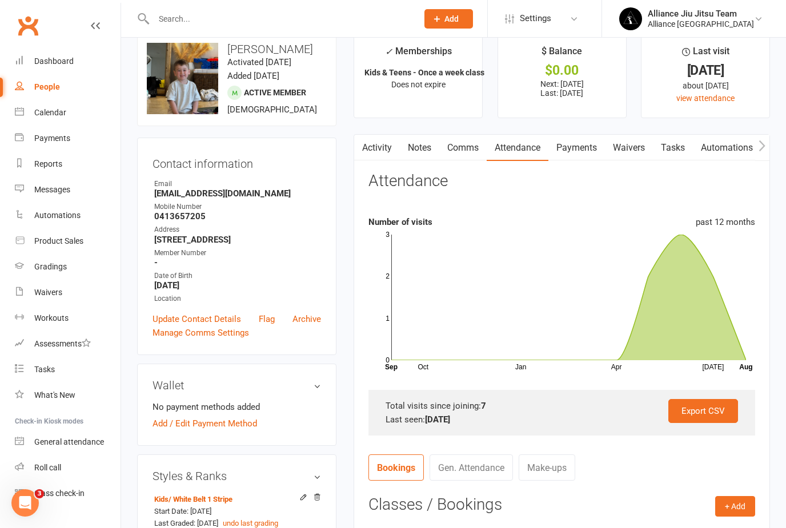
click at [246, 14] on input "text" at bounding box center [279, 19] width 259 height 16
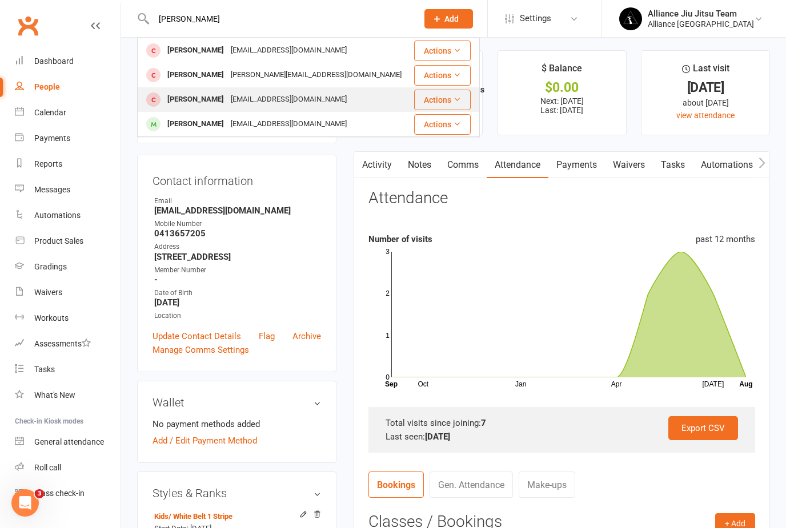
scroll to position [1, 0]
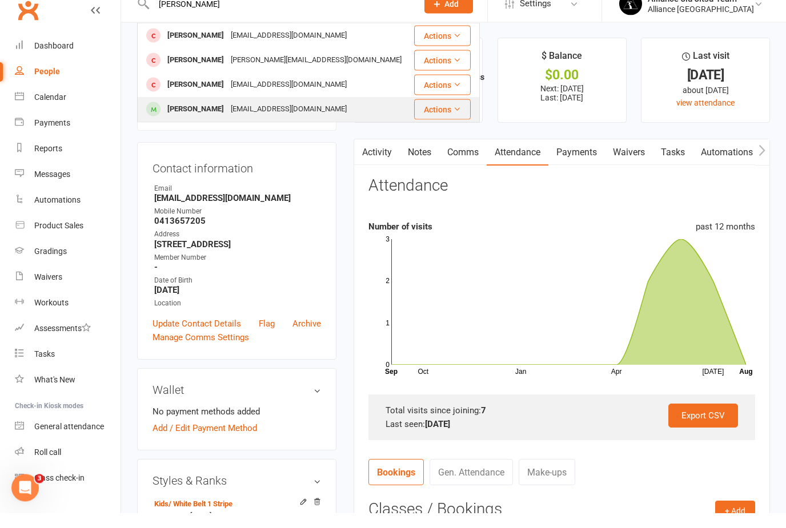
type input "[PERSON_NAME]"
drag, startPoint x: 244, startPoint y: 112, endPoint x: 244, endPoint y: 128, distance: 16.0
click at [244, 116] on div "[EMAIL_ADDRESS][DOMAIN_NAME]" at bounding box center [288, 124] width 123 height 17
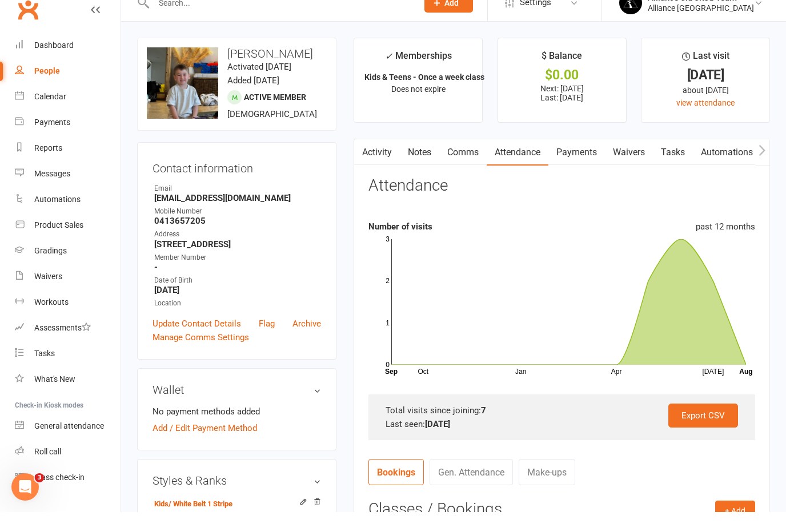
scroll to position [16, 0]
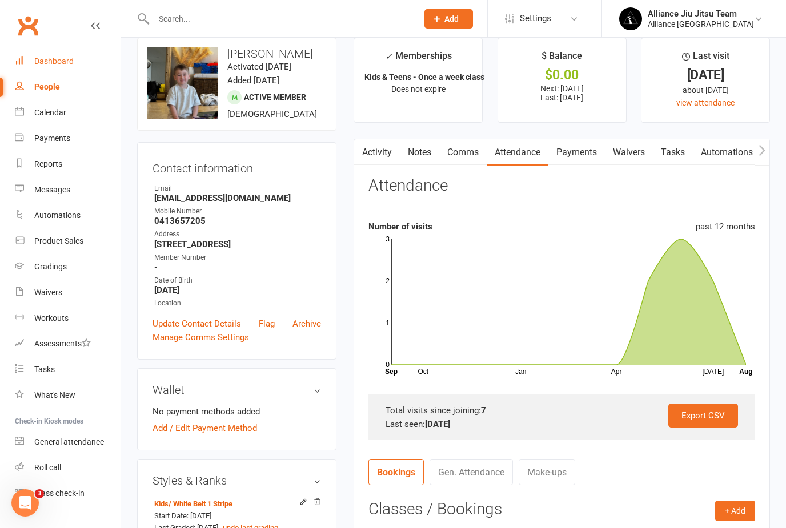
click at [61, 60] on div "Dashboard" at bounding box center [53, 61] width 39 height 9
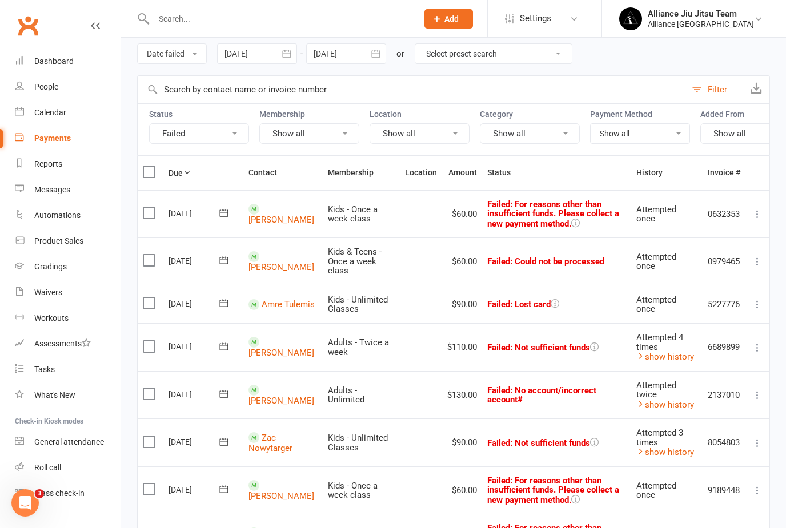
scroll to position [51, 0]
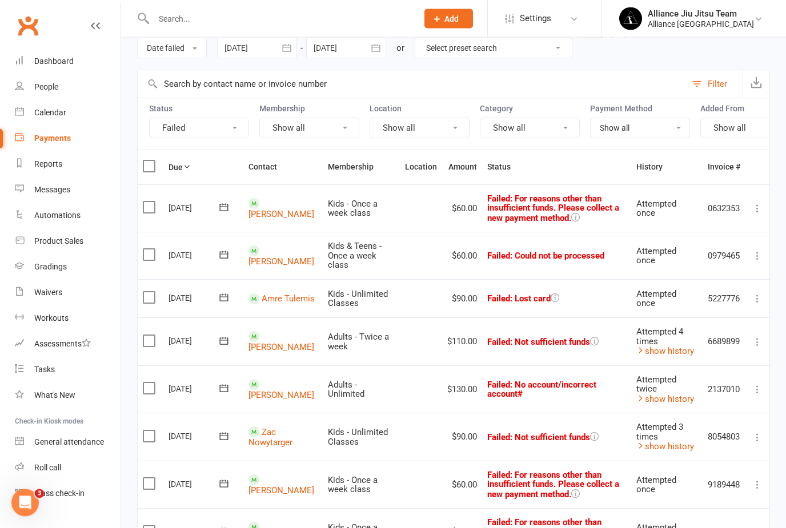
click at [759, 340] on icon at bounding box center [756, 342] width 11 height 11
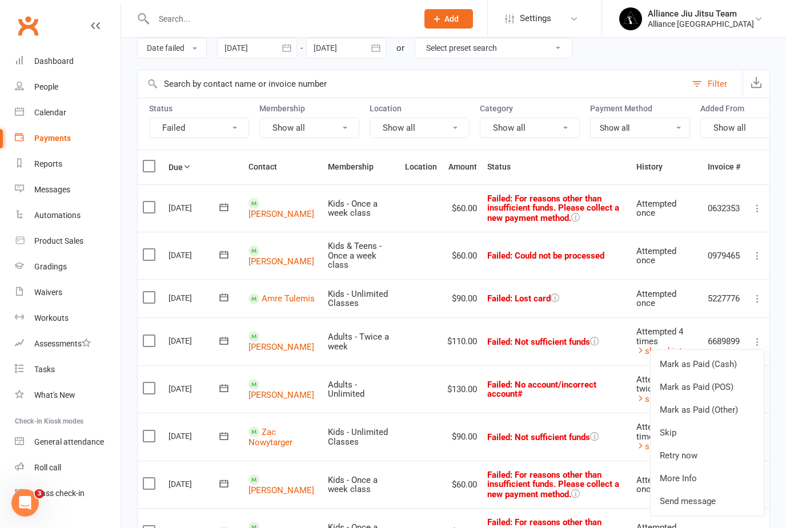
click at [703, 449] on link "Retry now" at bounding box center [706, 455] width 113 height 23
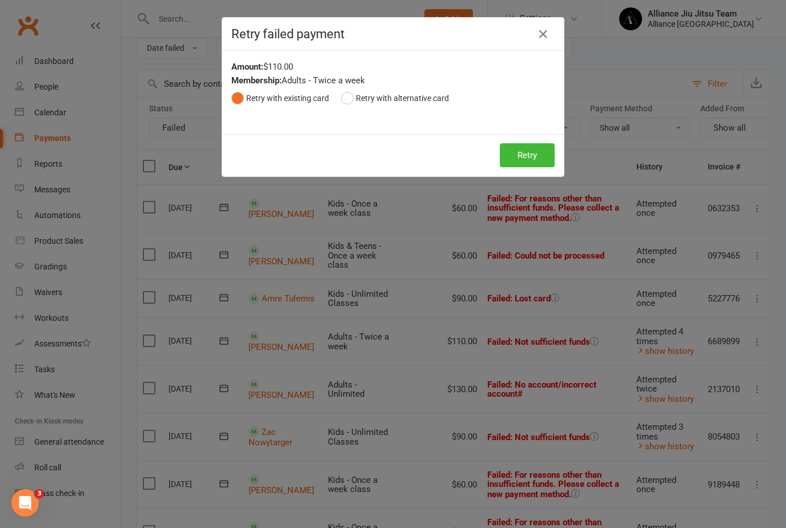
click at [537, 162] on button "Retry" at bounding box center [527, 155] width 55 height 24
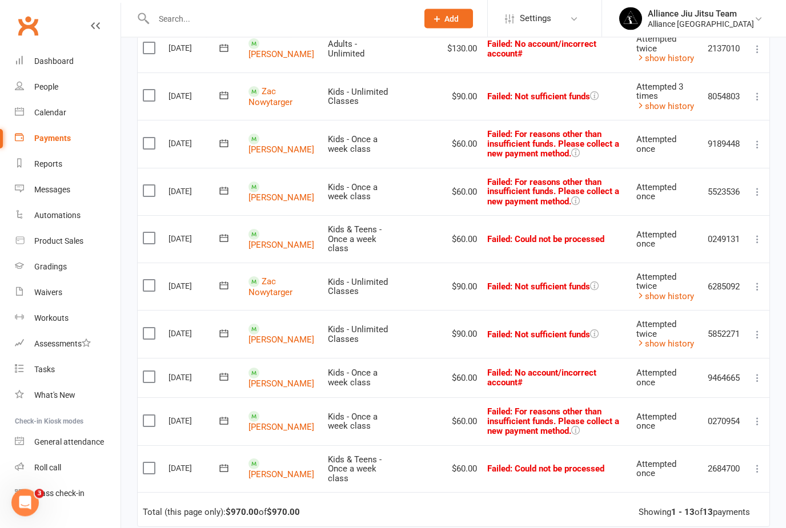
scroll to position [345, 0]
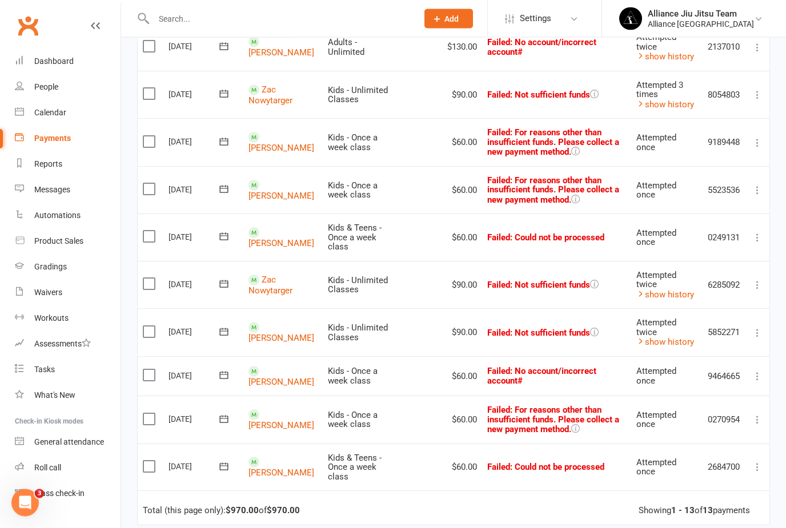
click at [757, 328] on icon at bounding box center [756, 333] width 11 height 11
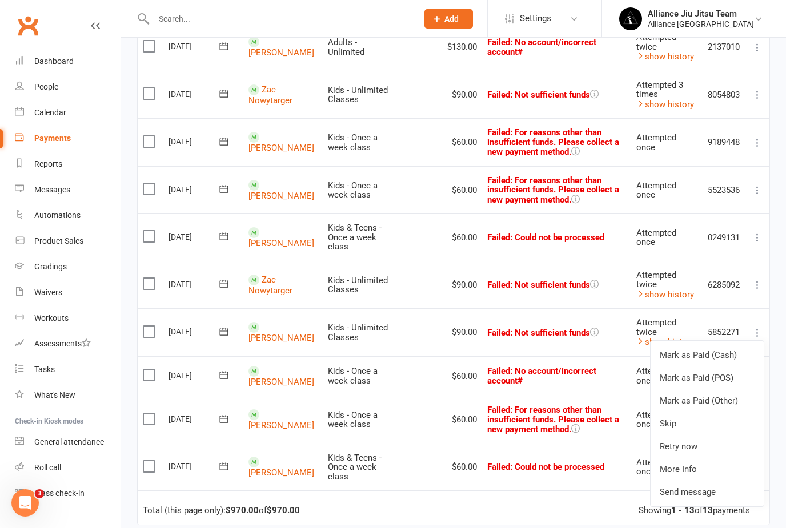
click at [700, 440] on link "Retry now" at bounding box center [706, 446] width 113 height 23
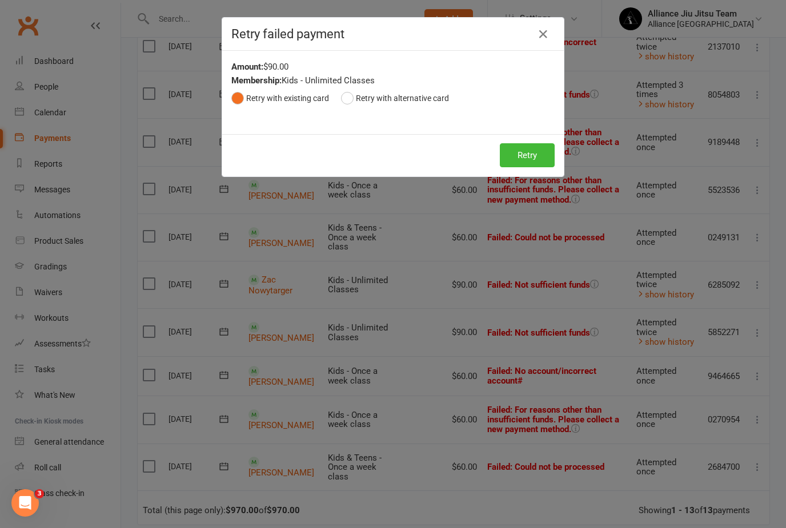
click at [545, 165] on button "Retry" at bounding box center [527, 155] width 55 height 24
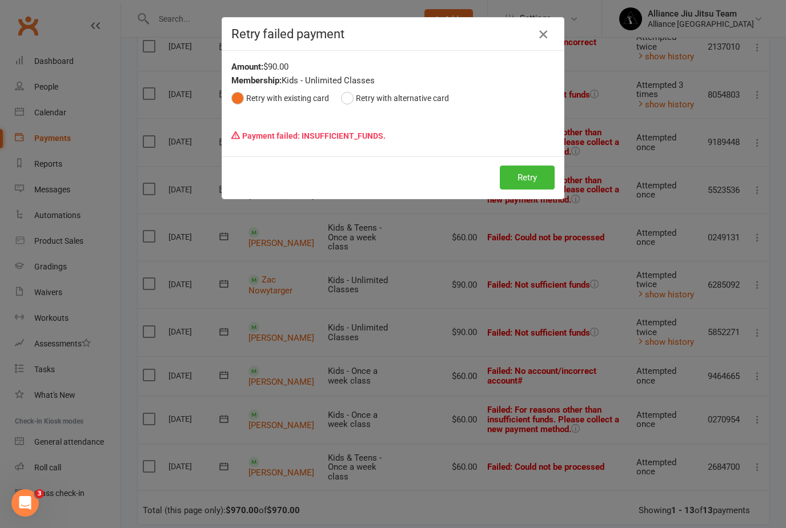
click at [546, 32] on icon "button" at bounding box center [543, 34] width 14 height 14
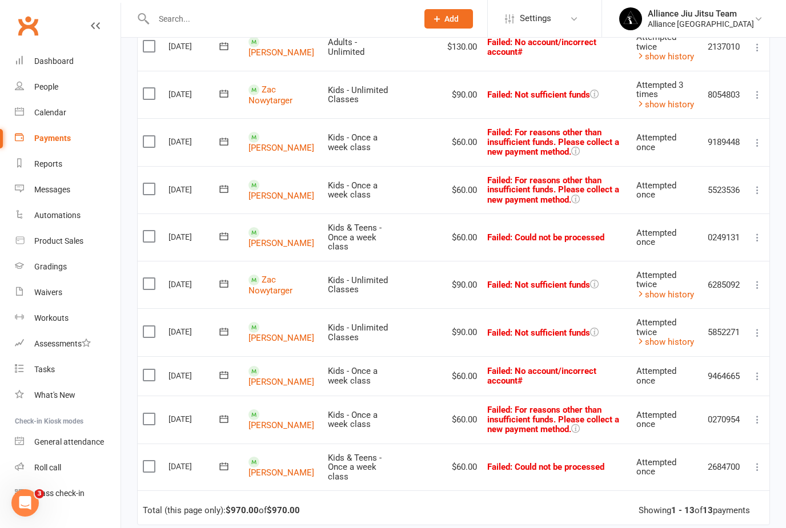
click at [261, 333] on link "[PERSON_NAME]" at bounding box center [281, 338] width 66 height 10
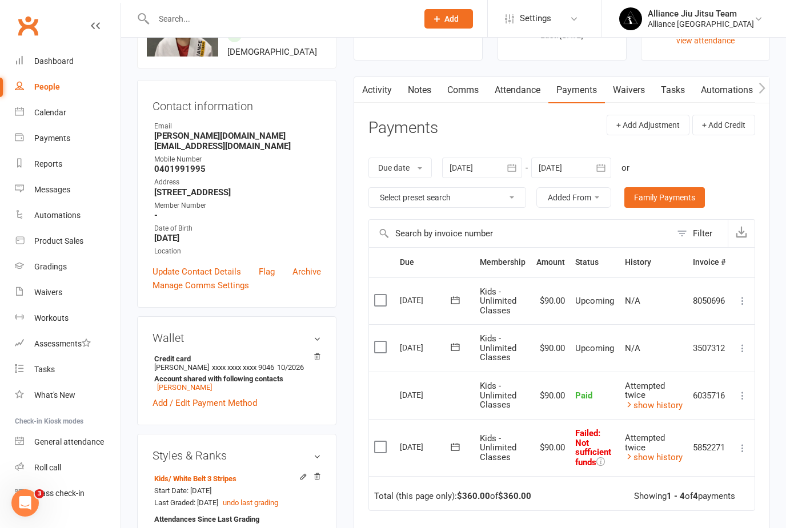
scroll to position [81, 0]
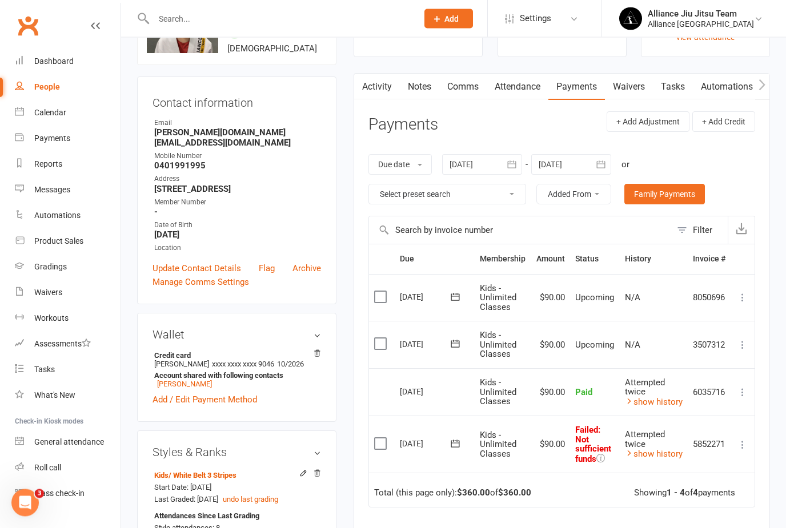
click at [744, 441] on icon at bounding box center [742, 445] width 11 height 11
click at [691, 526] on link "Skip" at bounding box center [692, 535] width 113 height 23
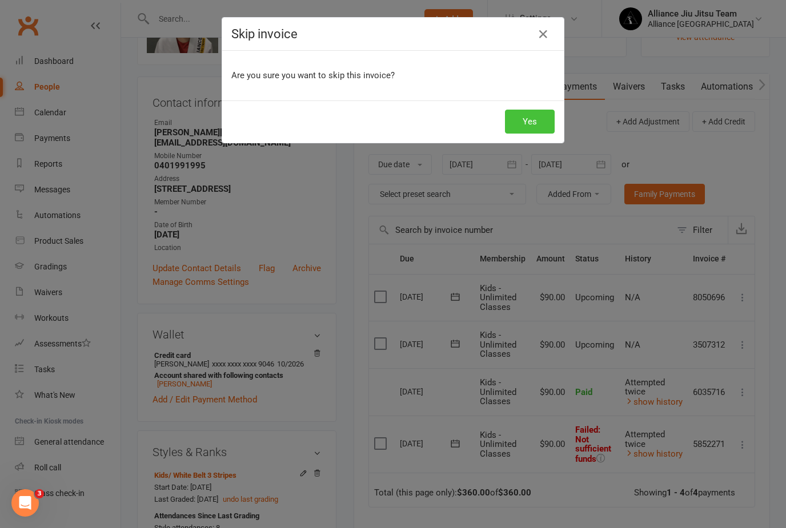
click at [521, 120] on button "Yes" at bounding box center [530, 122] width 50 height 24
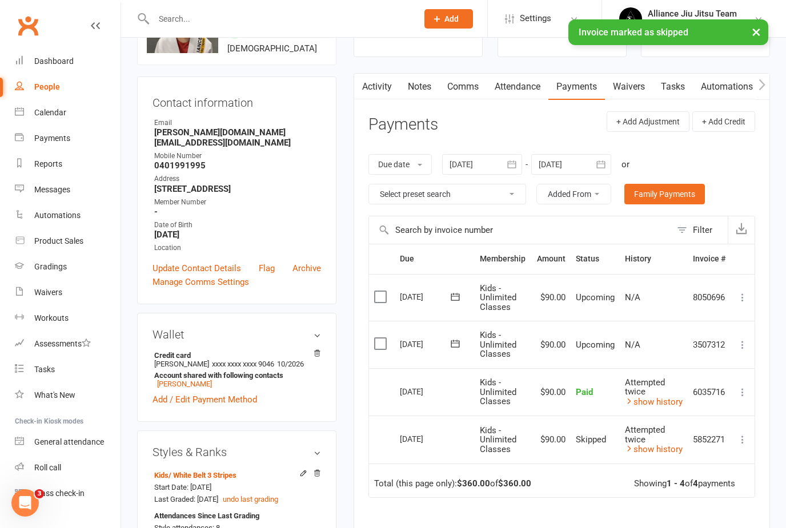
click at [517, 167] on icon "button" at bounding box center [511, 164] width 11 height 11
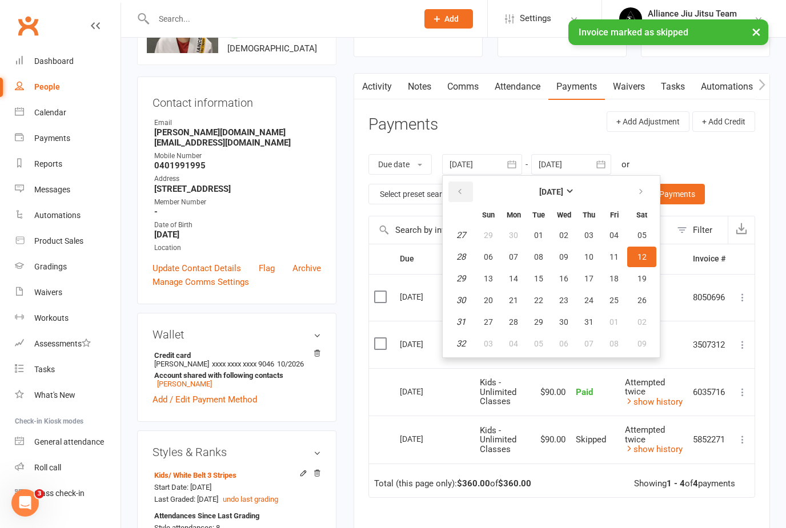
click at [464, 187] on icon "button" at bounding box center [460, 191] width 8 height 9
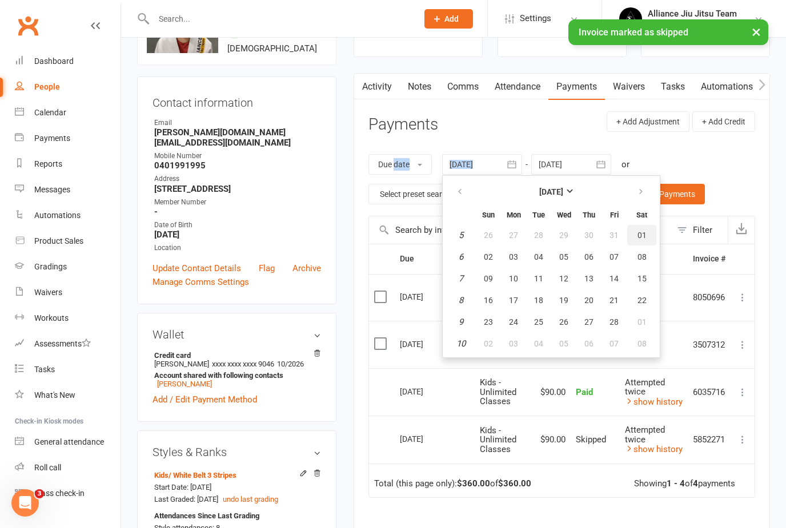
click at [646, 232] on span "01" at bounding box center [641, 235] width 9 height 9
type input "[DATE]"
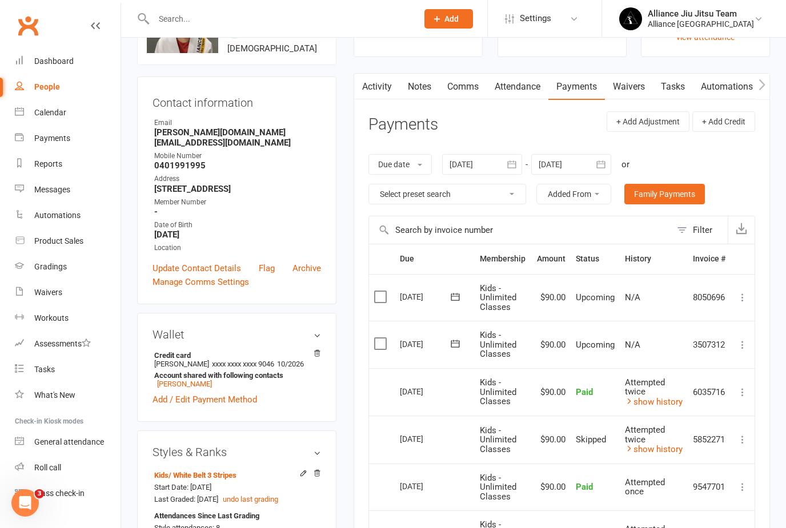
scroll to position [0, 0]
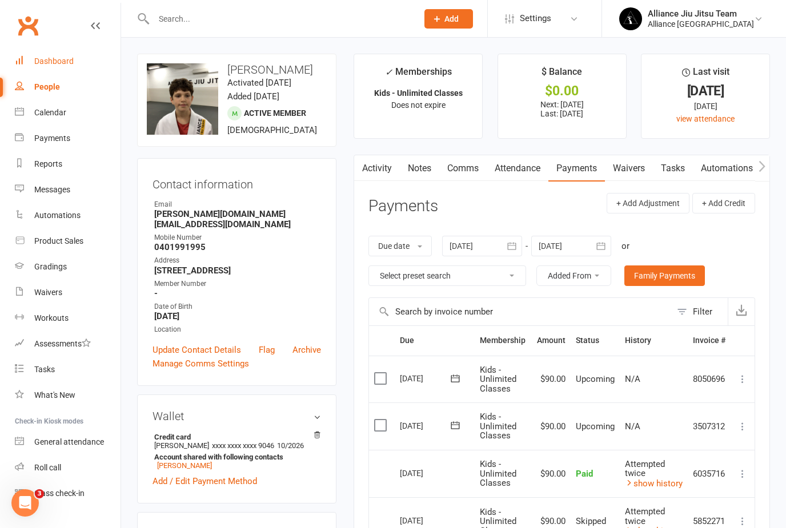
click at [61, 63] on div "Dashboard" at bounding box center [53, 61] width 39 height 9
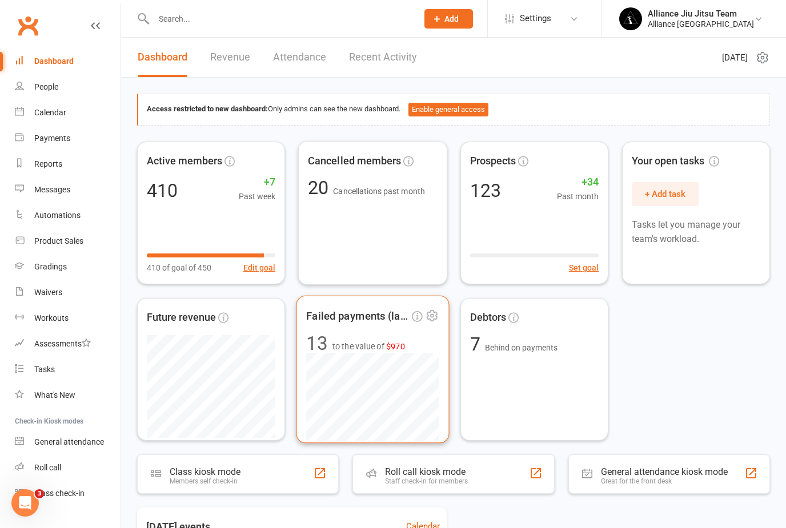
click at [376, 337] on span "13 to the value of $970" at bounding box center [372, 342] width 133 height 19
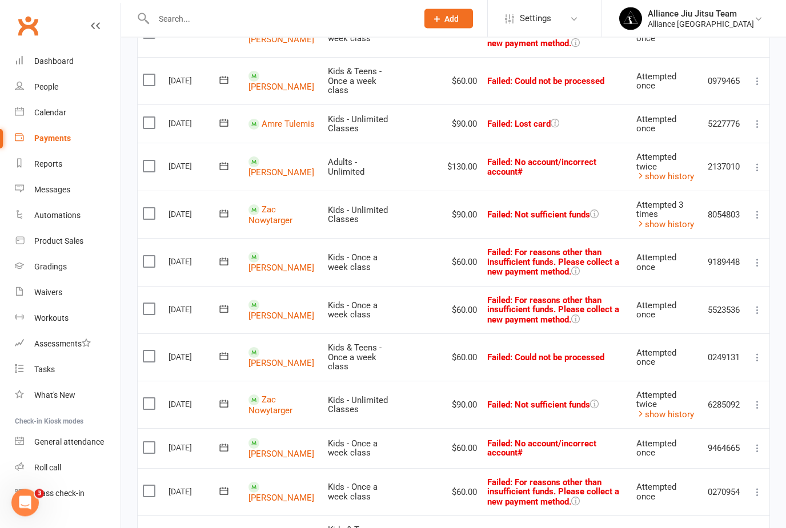
scroll to position [228, 0]
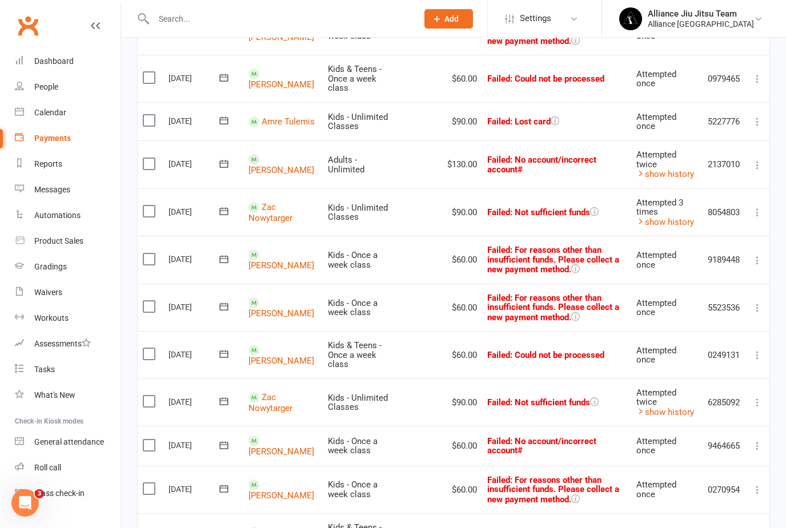
click at [272, 260] on link "[PERSON_NAME]" at bounding box center [281, 265] width 66 height 10
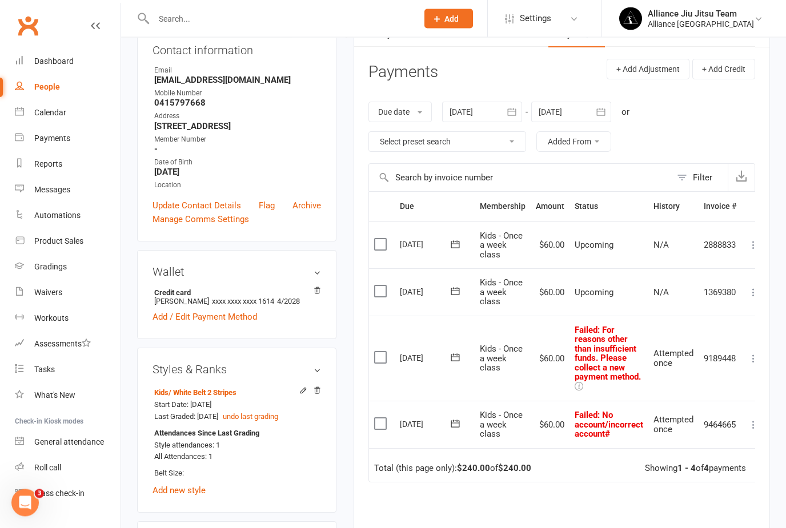
scroll to position [134, 0]
click at [517, 115] on icon "button" at bounding box center [511, 111] width 11 height 11
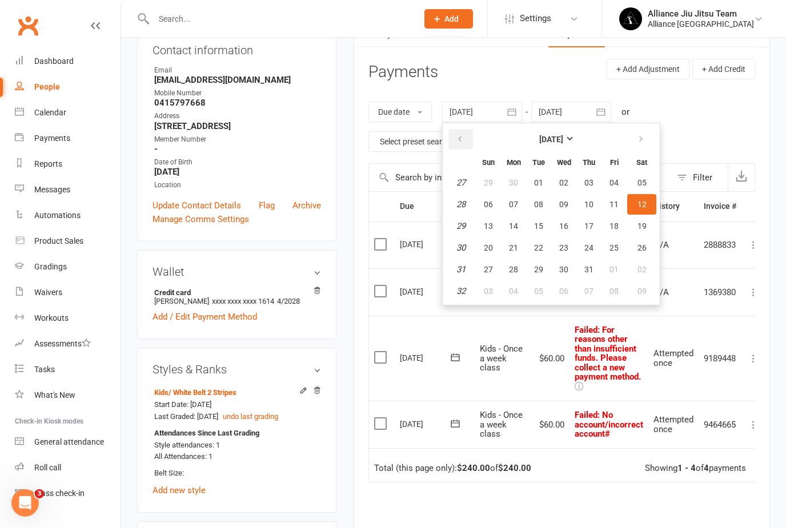
click at [460, 142] on icon "button" at bounding box center [460, 139] width 8 height 9
click at [588, 180] on span "01" at bounding box center [588, 182] width 9 height 9
type input "[DATE]"
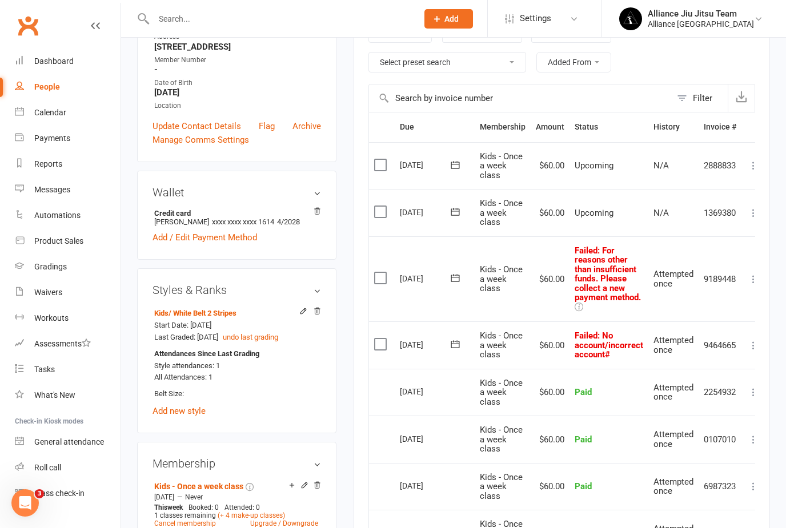
scroll to position [216, 0]
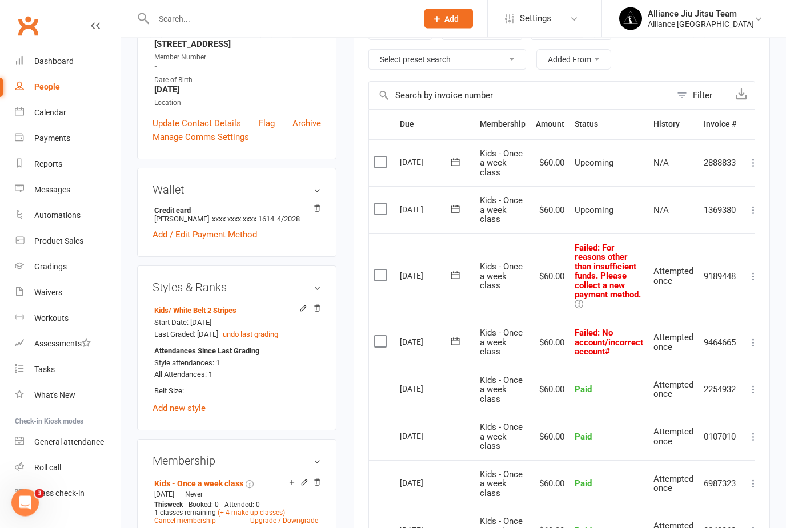
click at [578, 300] on icon at bounding box center [578, 304] width 9 height 9
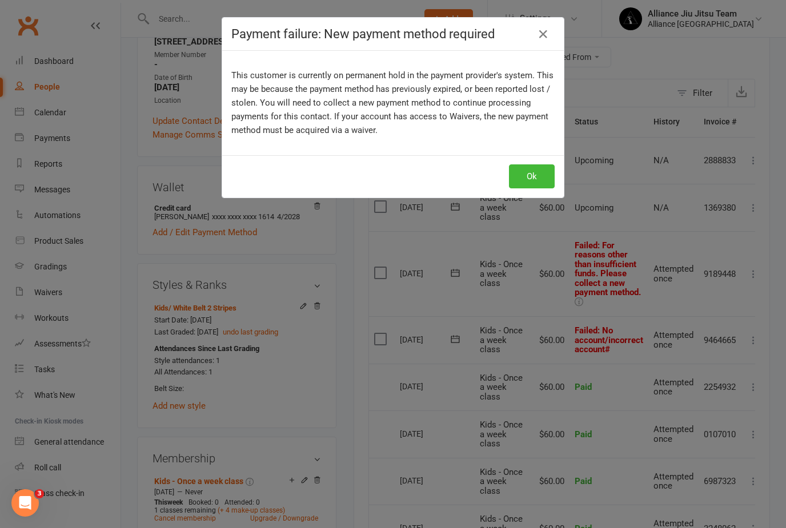
scroll to position [216, 0]
click at [543, 37] on icon "button" at bounding box center [543, 34] width 14 height 14
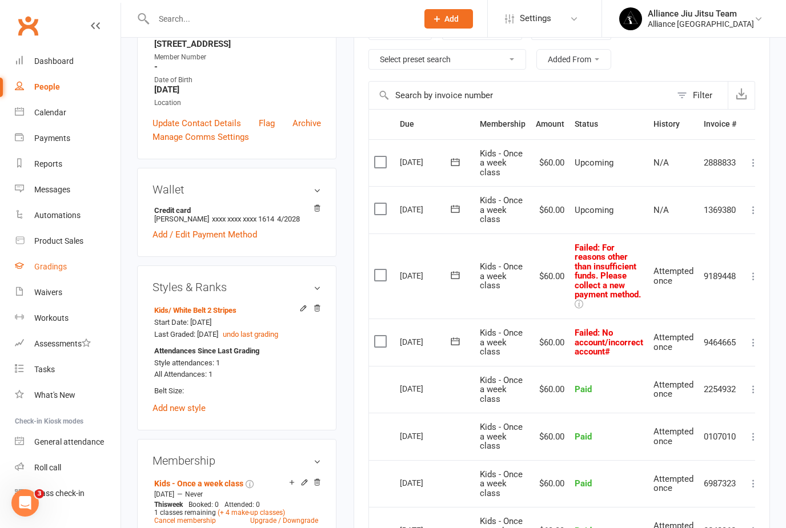
drag, startPoint x: 67, startPoint y: 58, endPoint x: 67, endPoint y: 275, distance: 216.4
click at [67, 58] on div "Dashboard" at bounding box center [53, 61] width 39 height 9
